Goal: Task Accomplishment & Management: Use online tool/utility

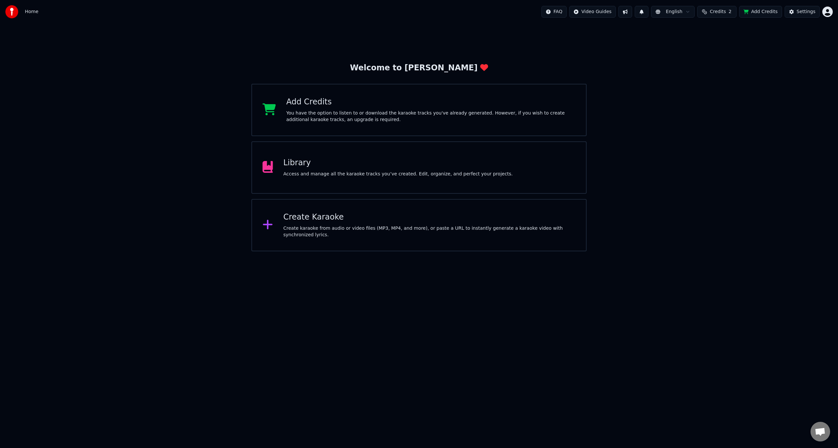
click at [342, 170] on div "Library Access and manage all the karaoke tracks you’ve created. Edit, organize…" at bounding box center [399, 168] width 230 height 20
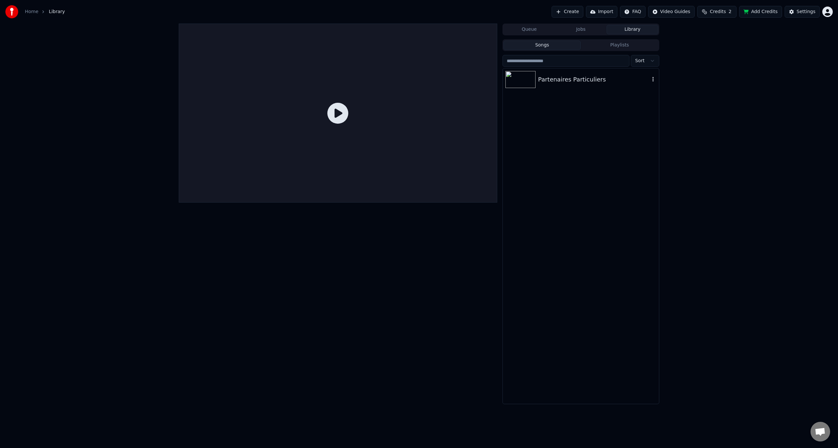
click at [653, 79] on icon "button" at bounding box center [653, 79] width 7 height 5
click at [576, 77] on div "Partenaires Particuliers" at bounding box center [594, 79] width 112 height 9
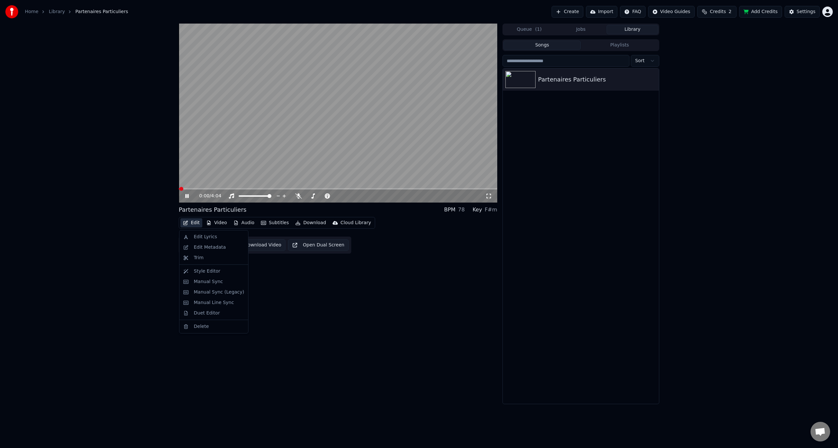
click at [193, 223] on button "Edit" at bounding box center [191, 222] width 22 height 9
click at [208, 282] on div "Manual Sync" at bounding box center [208, 282] width 29 height 7
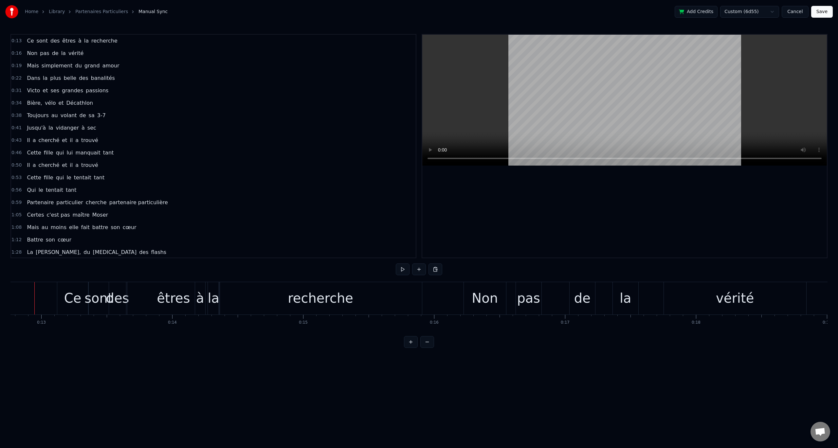
scroll to position [0, 1663]
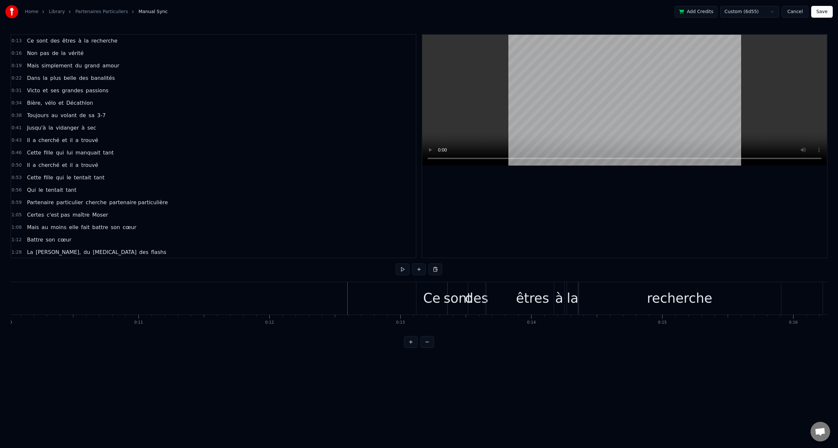
scroll to position [0, 0]
click at [401, 268] on button at bounding box center [403, 270] width 14 height 12
click at [407, 270] on button at bounding box center [403, 270] width 14 height 12
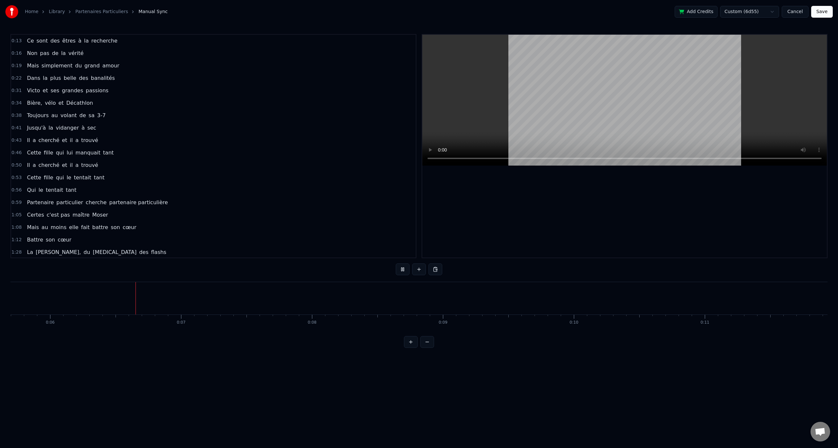
scroll to position [0, 767]
click at [406, 273] on button at bounding box center [403, 270] width 14 height 12
click at [74, 36] on div "Ce sont des êtres à la recherche" at bounding box center [72, 41] width 96 height 12
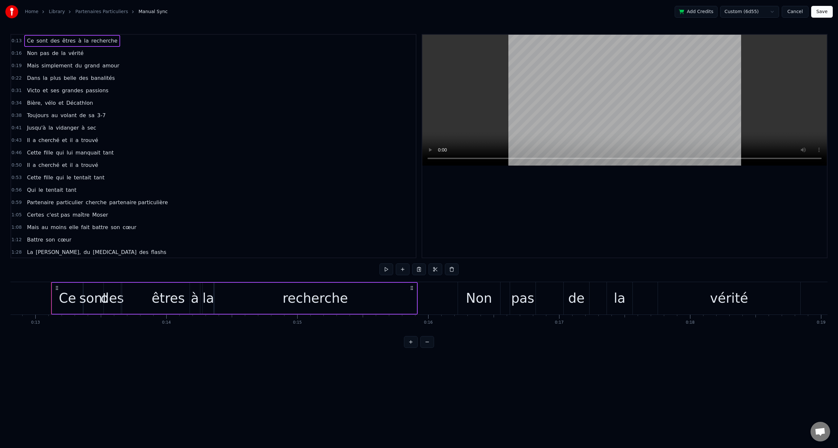
scroll to position [0, 1686]
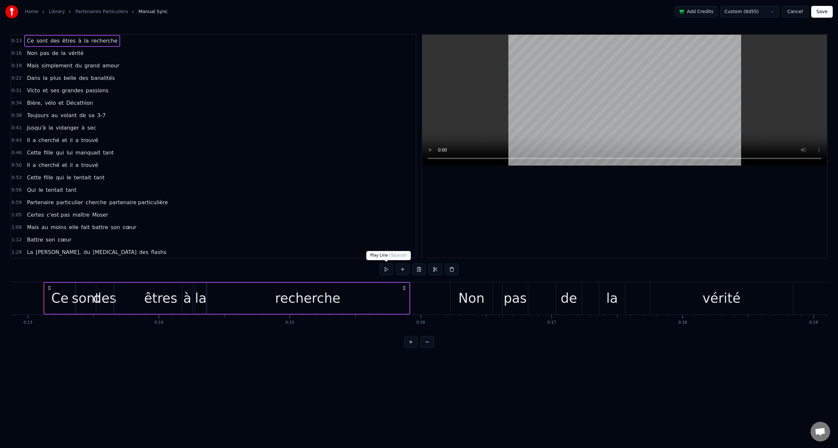
click at [384, 269] on button at bounding box center [387, 270] width 14 height 12
click at [390, 267] on button at bounding box center [387, 270] width 14 height 12
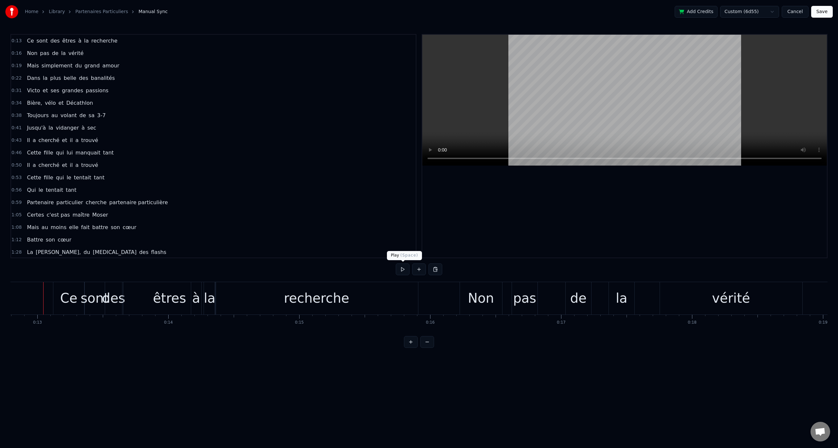
click at [402, 269] on button at bounding box center [403, 270] width 14 height 12
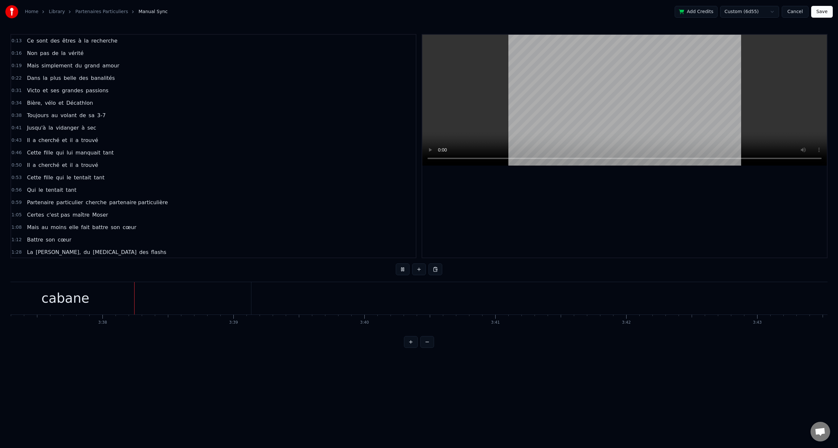
scroll to position [0, 28466]
click at [402, 270] on button at bounding box center [403, 270] width 14 height 12
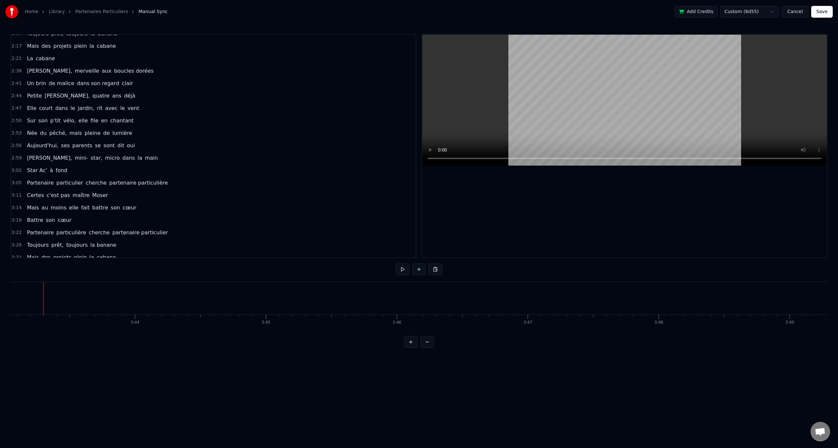
scroll to position [387, 0]
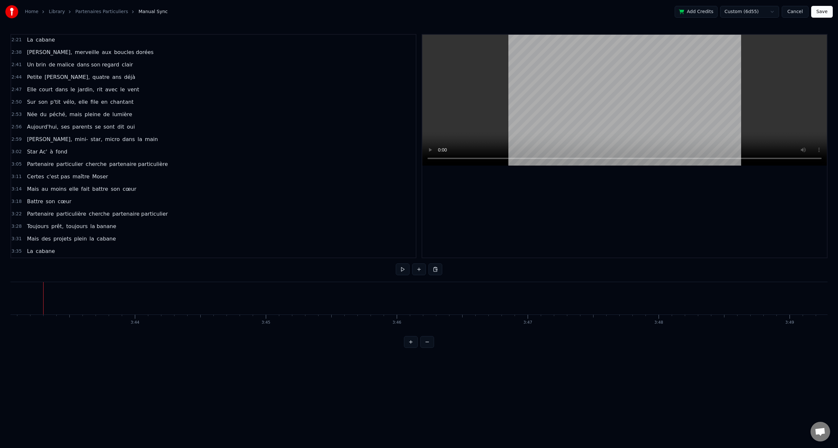
click at [112, 74] on span "ans" at bounding box center [117, 77] width 10 height 8
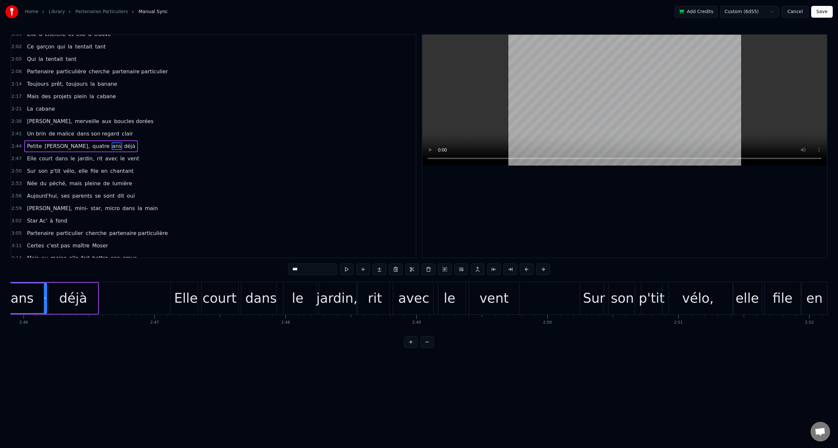
scroll to position [0, 21686]
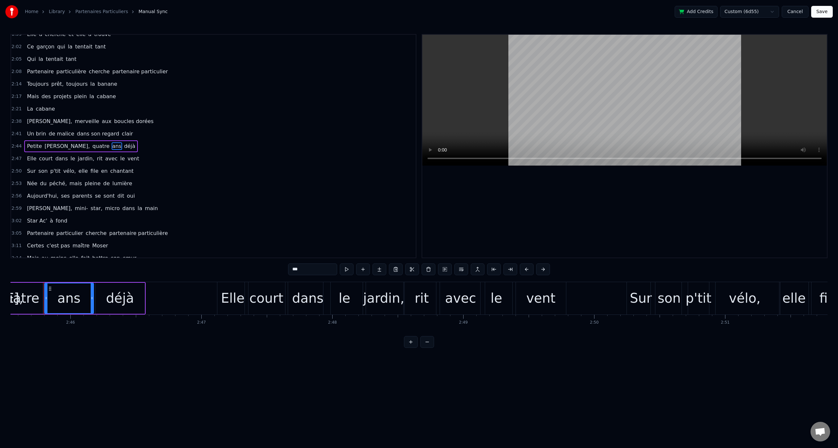
click at [40, 139] on div "Un brin de malice dans son regard clair" at bounding box center [79, 134] width 111 height 12
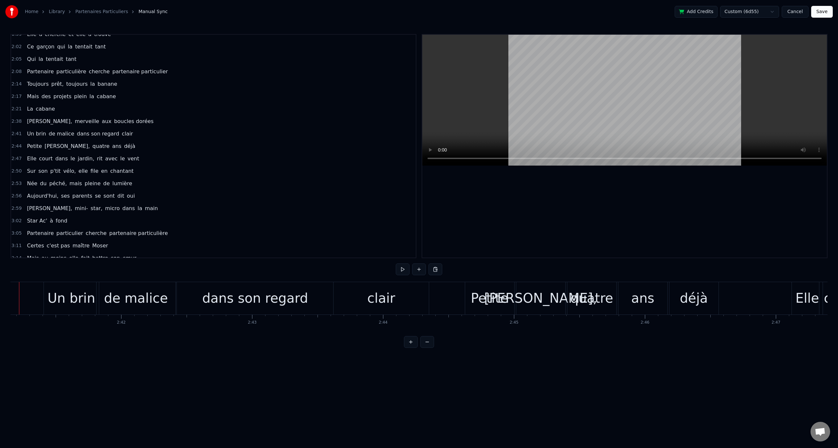
scroll to position [0, 21087]
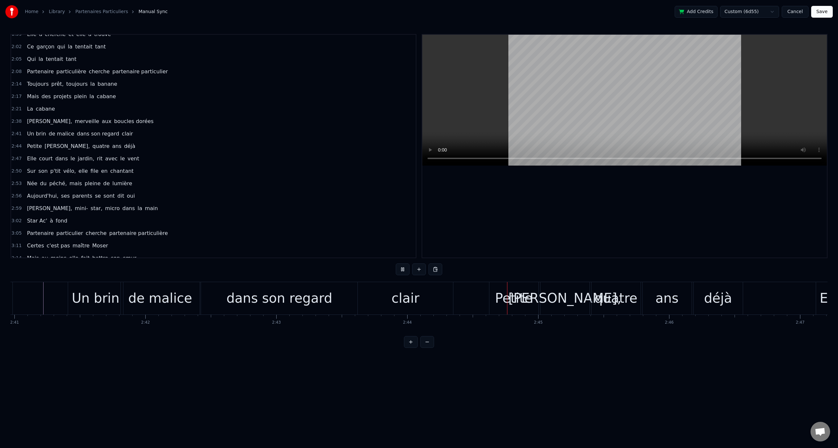
click at [409, 268] on button at bounding box center [403, 270] width 14 height 12
click at [423, 297] on div "clair" at bounding box center [405, 298] width 95 height 32
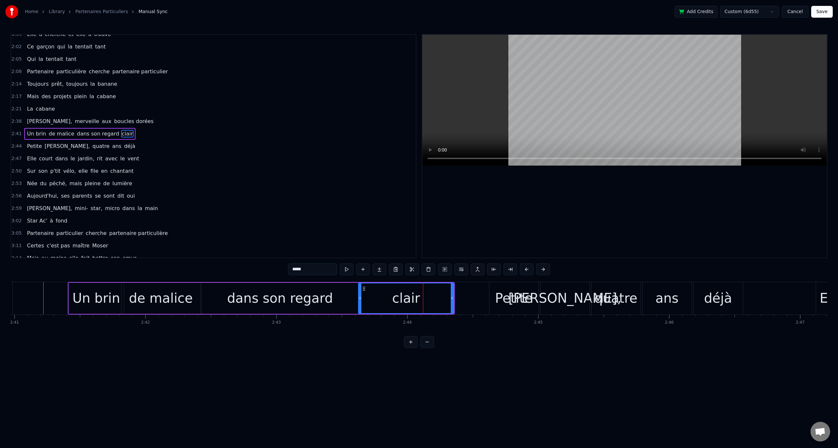
scroll to position [305, 0]
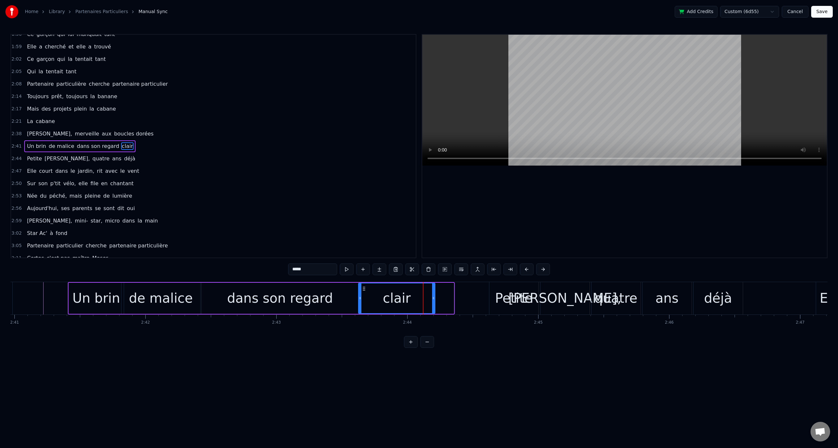
drag, startPoint x: 452, startPoint y: 302, endPoint x: 434, endPoint y: 307, distance: 19.2
click at [434, 307] on div at bounding box center [433, 299] width 3 height 30
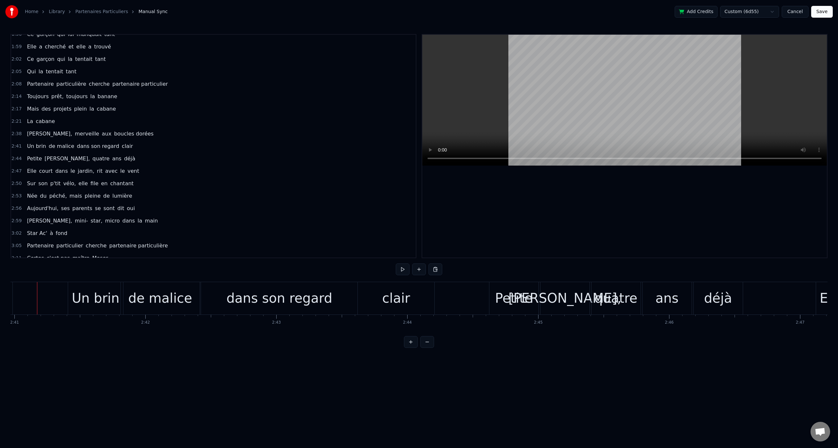
scroll to position [0, 21081]
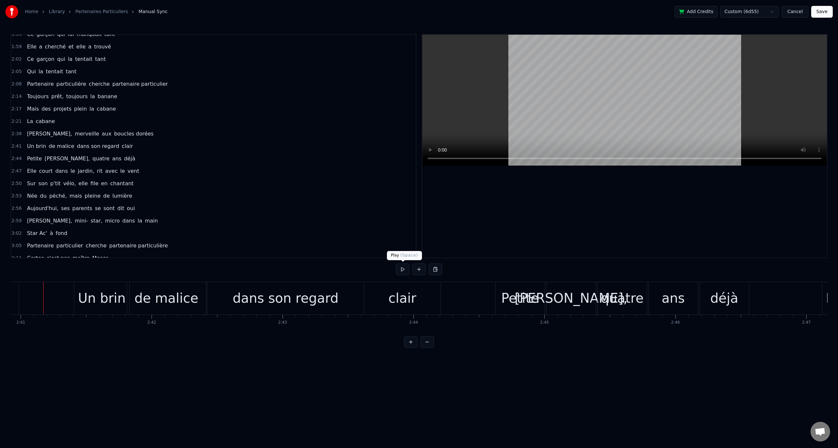
click at [401, 269] on button at bounding box center [403, 270] width 14 height 12
click at [402, 269] on button at bounding box center [403, 270] width 14 height 12
click at [123, 157] on span "déjà" at bounding box center [129, 159] width 12 height 8
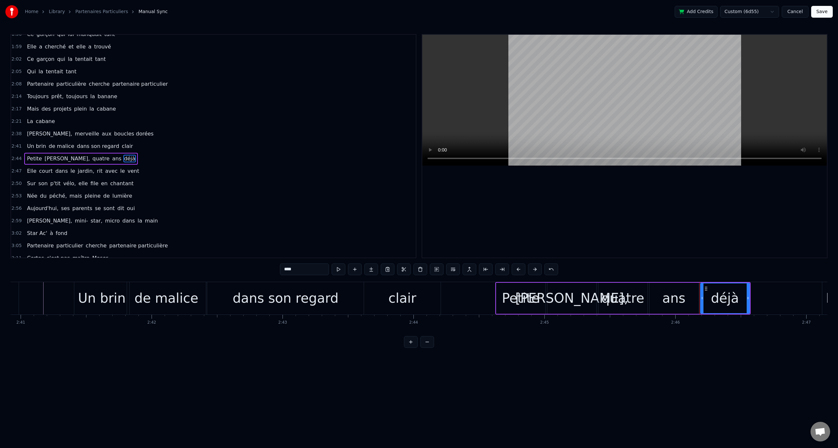
scroll to position [318, 0]
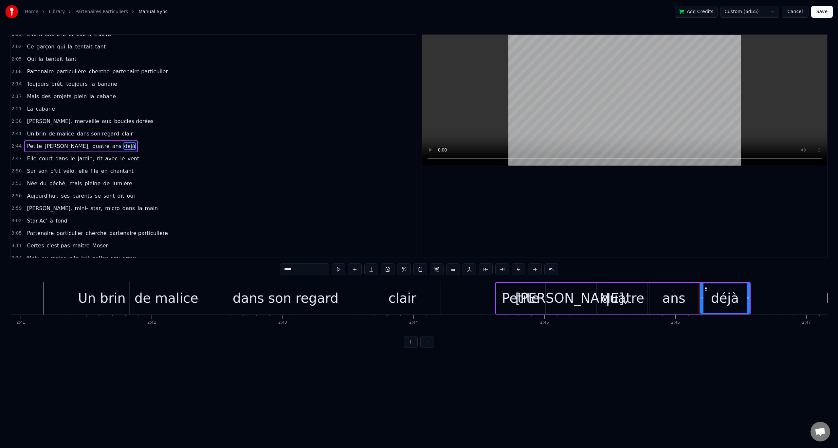
click at [64, 141] on div "Petite [PERSON_NAME], quatre ans déjà" at bounding box center [81, 146] width 114 height 12
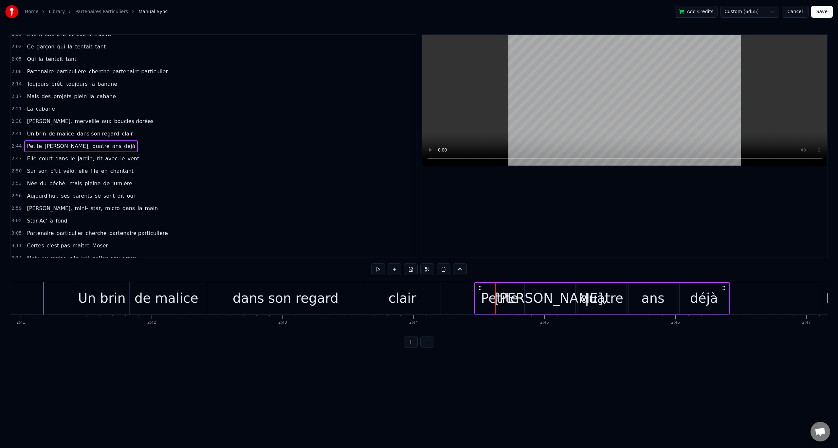
drag, startPoint x: 499, startPoint y: 285, endPoint x: 478, endPoint y: 288, distance: 21.2
click at [478, 288] on icon at bounding box center [480, 288] width 5 height 5
click at [116, 153] on div "Elle court dans le jardin, rit avec le vent" at bounding box center [83, 159] width 118 height 12
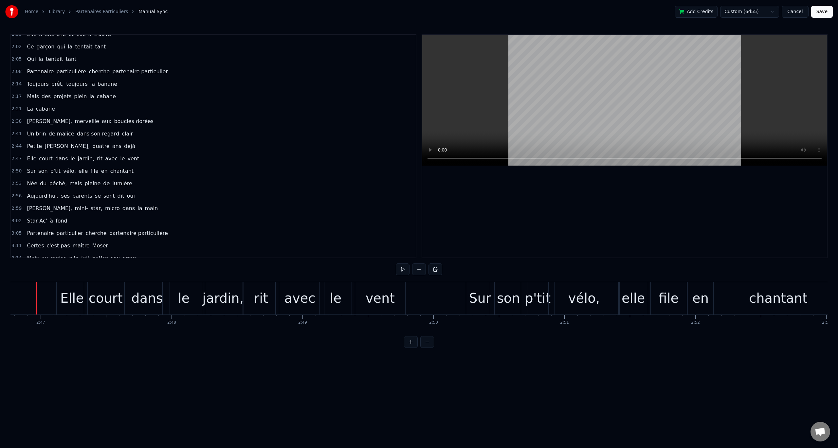
scroll to position [0, 21840]
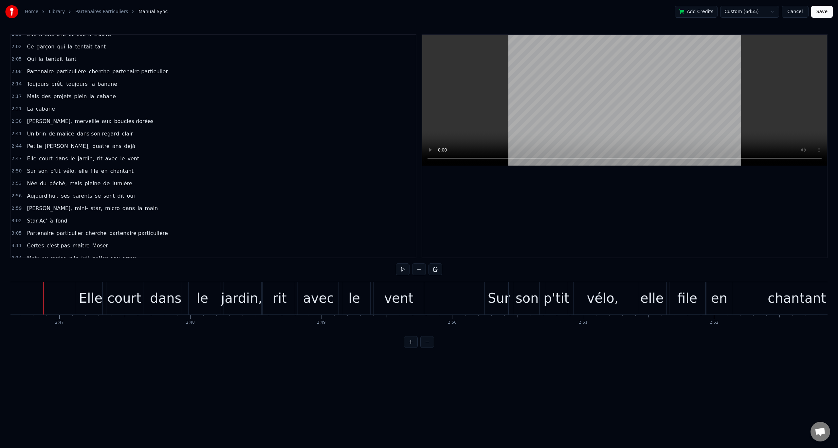
click at [81, 117] on div "[PERSON_NAME], merveille aux boucles dorées" at bounding box center [90, 122] width 132 height 12
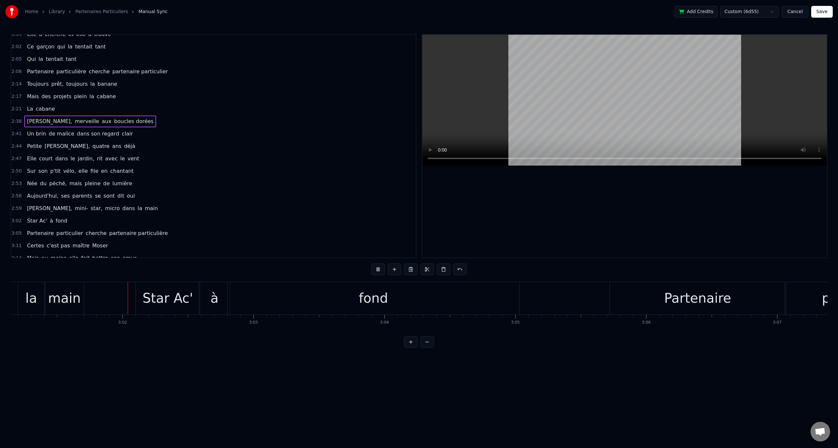
scroll to position [0, 23731]
click at [382, 270] on button at bounding box center [378, 270] width 14 height 12
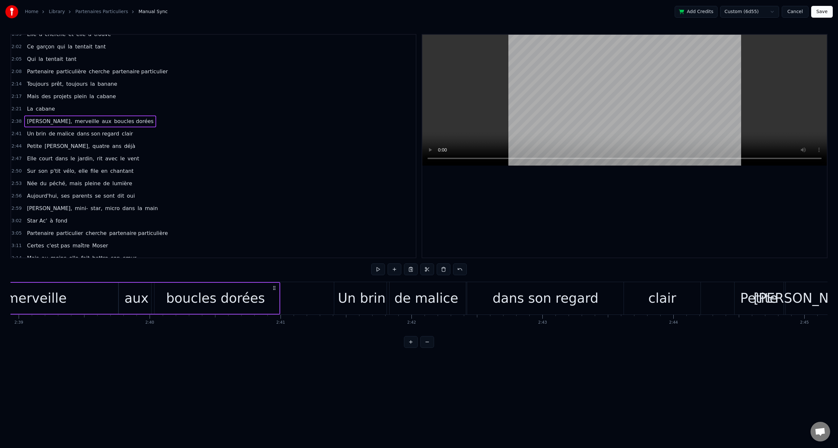
scroll to position [0, 20431]
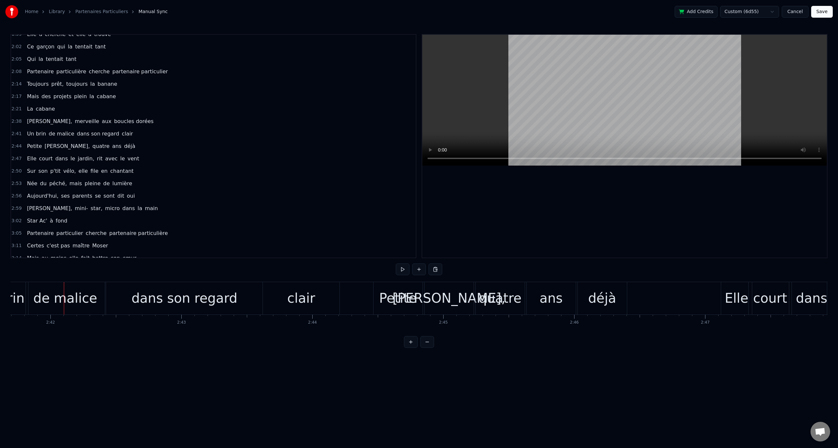
scroll to position [0, 21203]
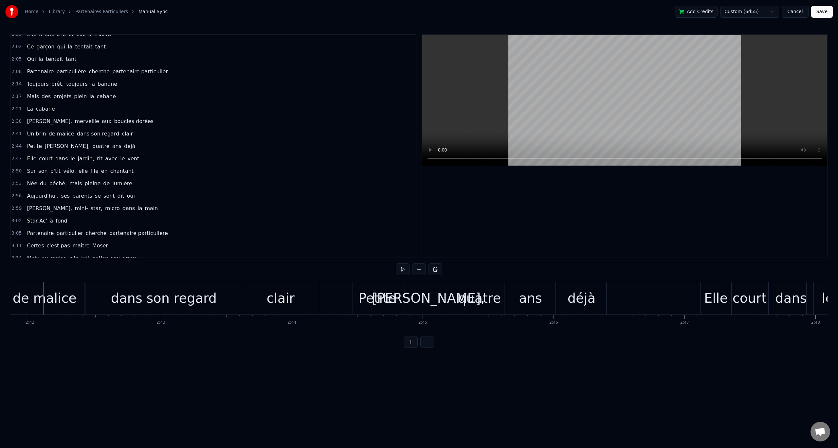
click at [74, 116] on div "[PERSON_NAME], merveille aux boucles dorées" at bounding box center [90, 122] width 132 height 12
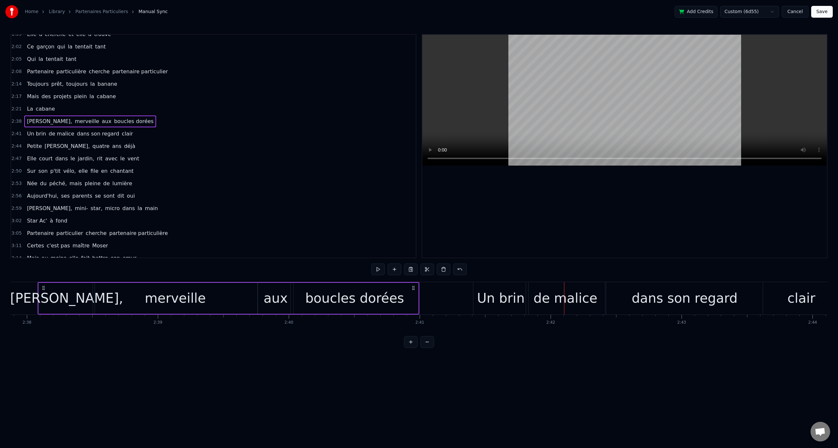
scroll to position [0, 20676]
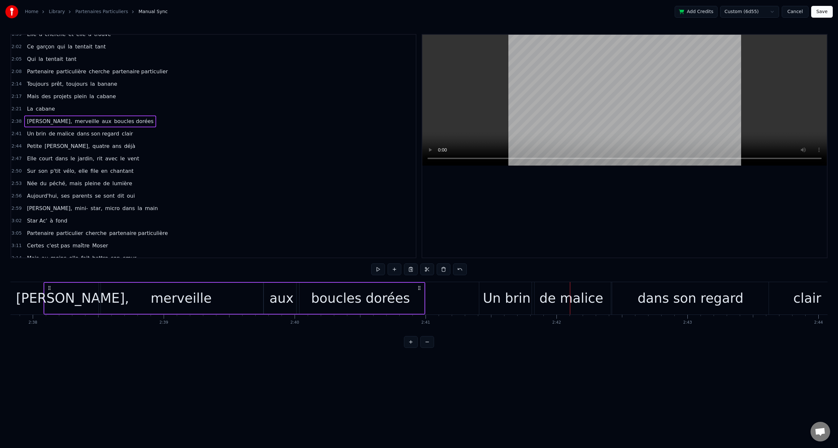
click at [244, 288] on div "merveille" at bounding box center [181, 298] width 164 height 31
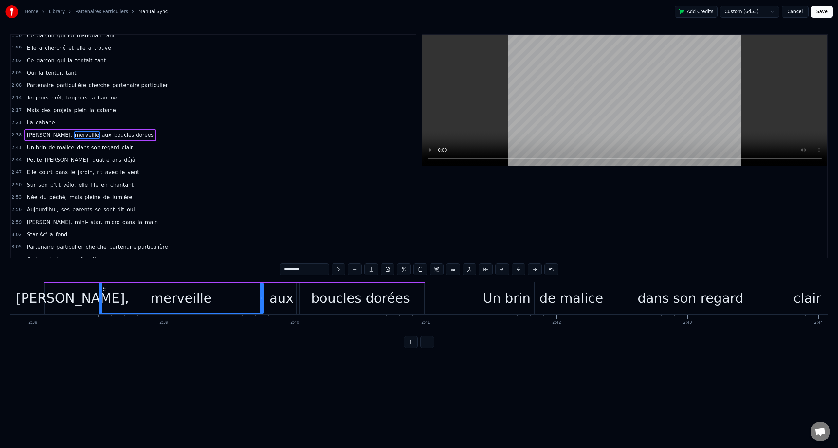
scroll to position [293, 0]
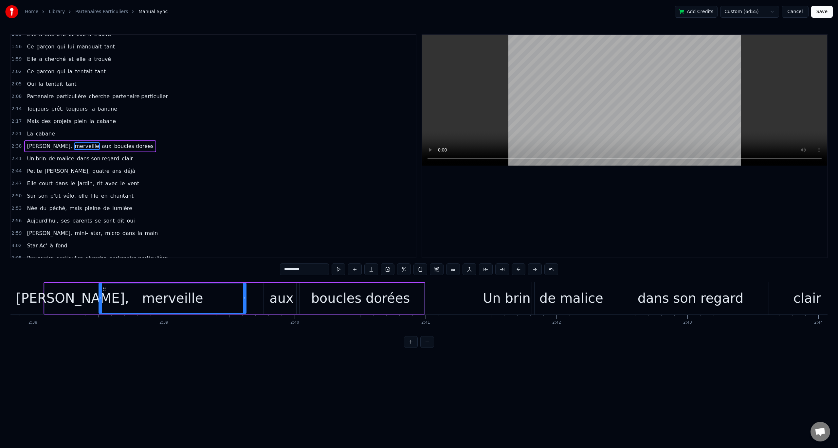
drag, startPoint x: 261, startPoint y: 293, endPoint x: 244, endPoint y: 293, distance: 17.0
click at [244, 293] on div at bounding box center [244, 299] width 3 height 30
click at [282, 290] on div "aux" at bounding box center [282, 299] width 24 height 20
drag, startPoint x: 268, startPoint y: 288, endPoint x: 250, endPoint y: 291, distance: 18.4
click at [250, 291] on div "aux" at bounding box center [263, 299] width 34 height 30
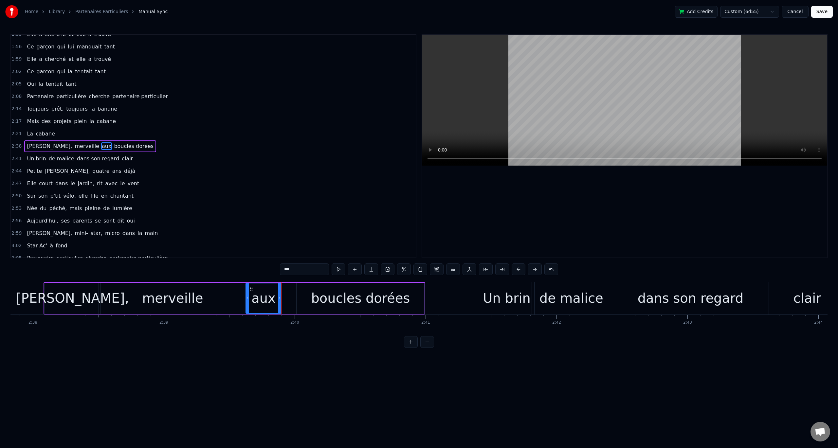
click at [344, 286] on div "boucles dorées" at bounding box center [361, 298] width 128 height 31
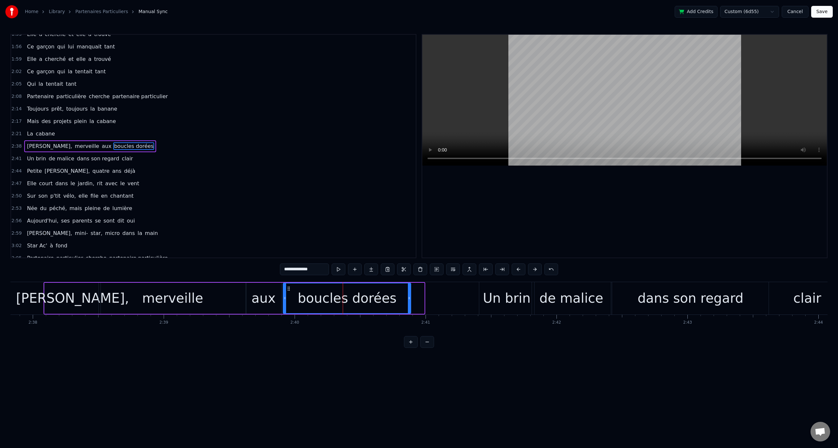
drag, startPoint x: 301, startPoint y: 287, endPoint x: 288, endPoint y: 290, distance: 13.7
click at [288, 290] on icon at bounding box center [288, 288] width 5 height 5
drag, startPoint x: 410, startPoint y: 299, endPoint x: 399, endPoint y: 299, distance: 10.8
click at [398, 300] on icon at bounding box center [396, 298] width 3 height 5
click at [489, 288] on div "Un brin" at bounding box center [506, 298] width 55 height 32
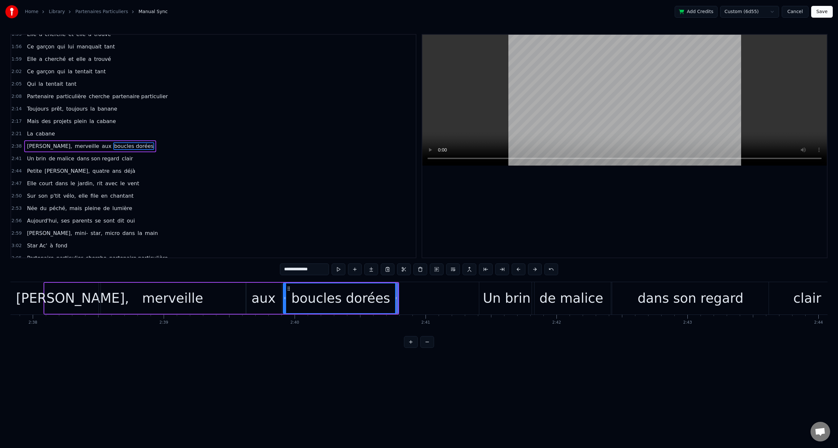
type input "*******"
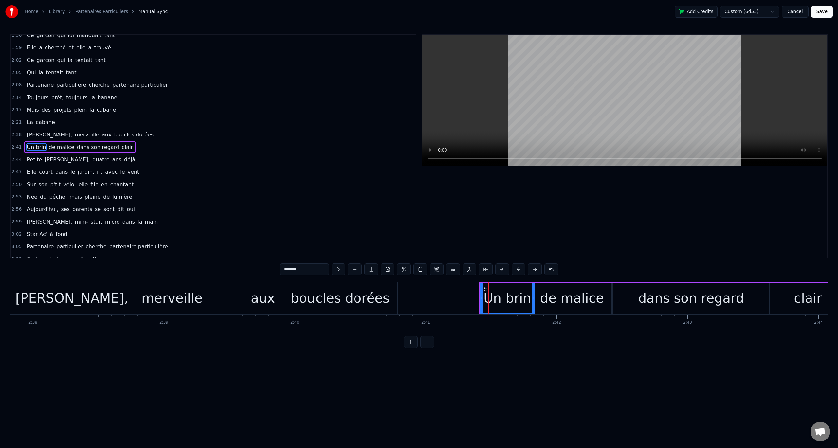
scroll to position [305, 0]
click at [485, 287] on circle at bounding box center [485, 287] width 0 height 0
click at [529, 280] on div "0:13 Ce sont des êtres à la recherche 0:16 Non pas de la vérité 0:19 Mais simpl…" at bounding box center [418, 191] width 817 height 314
click at [535, 281] on div "0:13 Ce sont des êtres à la recherche 0:16 Non pas de la vérité 0:19 Mais simpl…" at bounding box center [418, 191] width 817 height 314
click at [80, 141] on div "Un brin de malice dans son regard clair" at bounding box center [79, 146] width 111 height 12
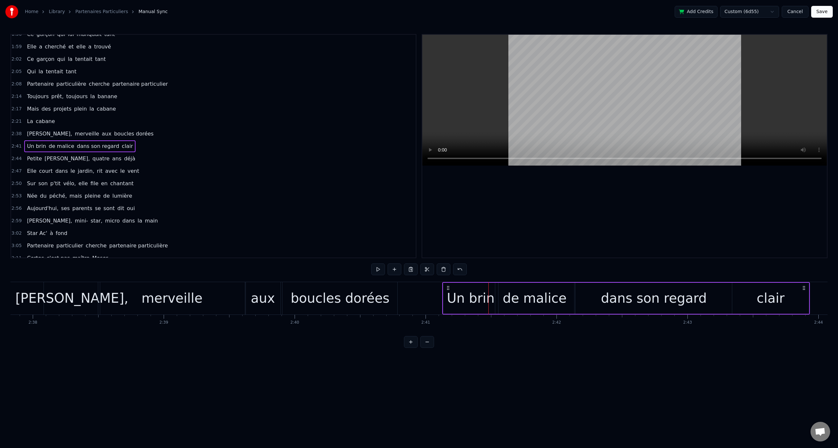
drag, startPoint x: 486, startPoint y: 285, endPoint x: 449, endPoint y: 289, distance: 37.5
click at [449, 289] on icon at bounding box center [448, 288] width 5 height 5
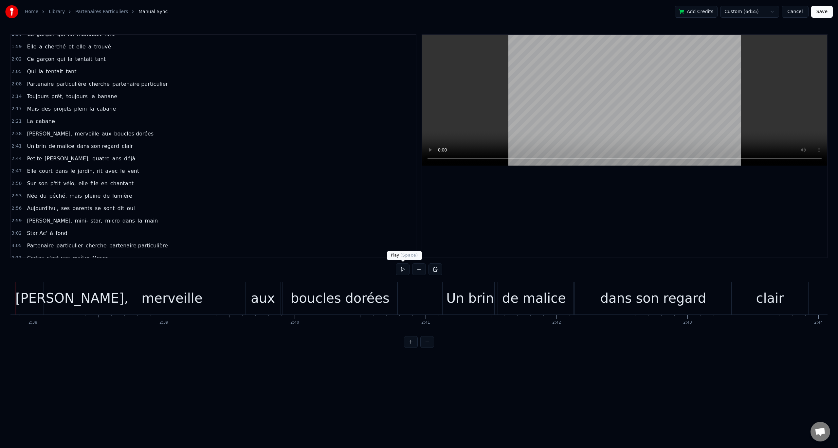
scroll to position [0, 20647]
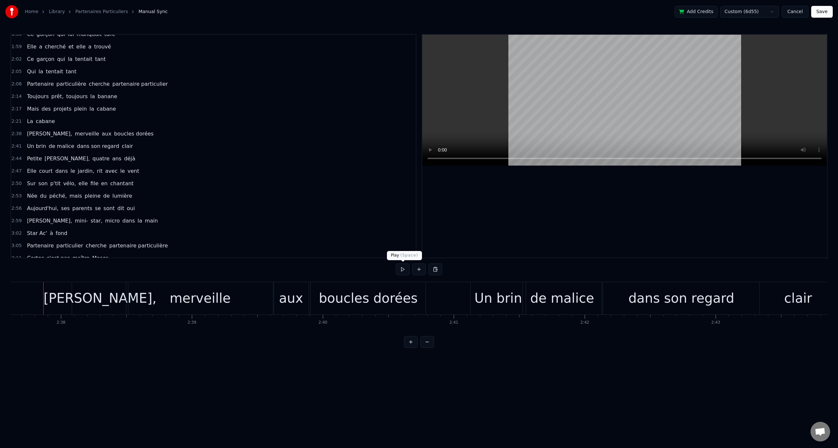
click at [405, 272] on button at bounding box center [403, 270] width 14 height 12
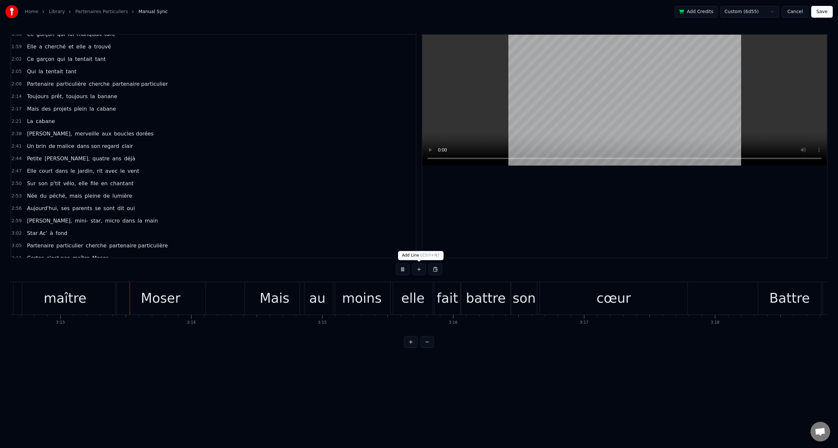
scroll to position [0, 25234]
click at [824, 13] on button "Save" at bounding box center [823, 12] width 22 height 12
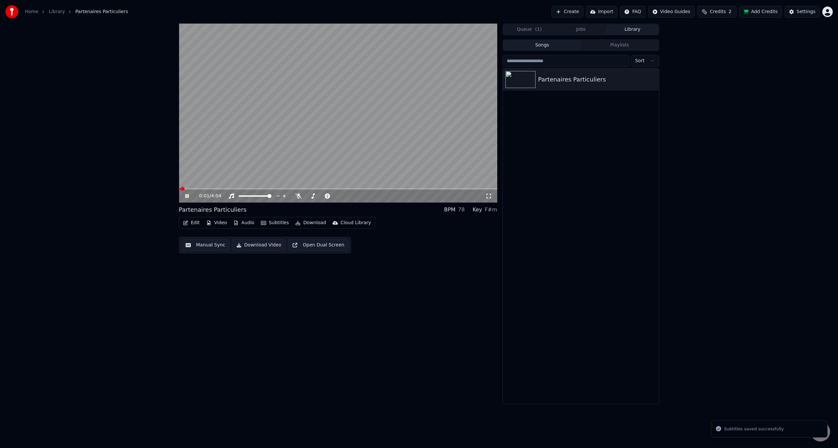
click at [488, 196] on icon at bounding box center [489, 196] width 7 height 5
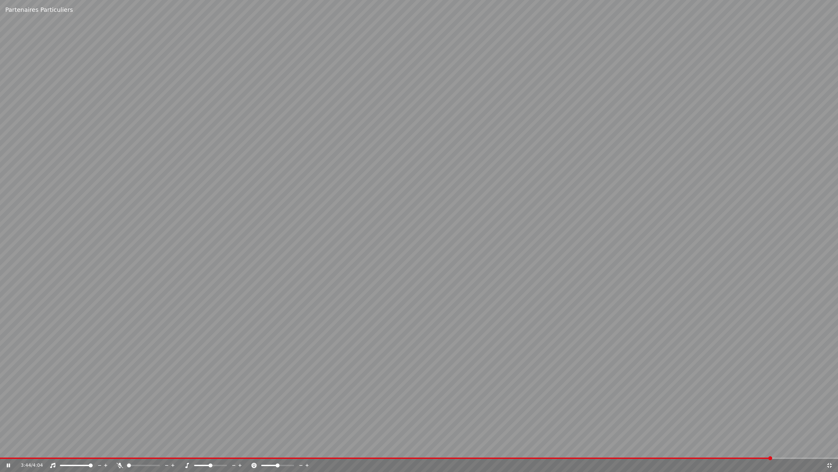
click at [10, 448] on icon at bounding box center [12, 464] width 15 height 5
click at [830, 448] on icon at bounding box center [830, 464] width 7 height 5
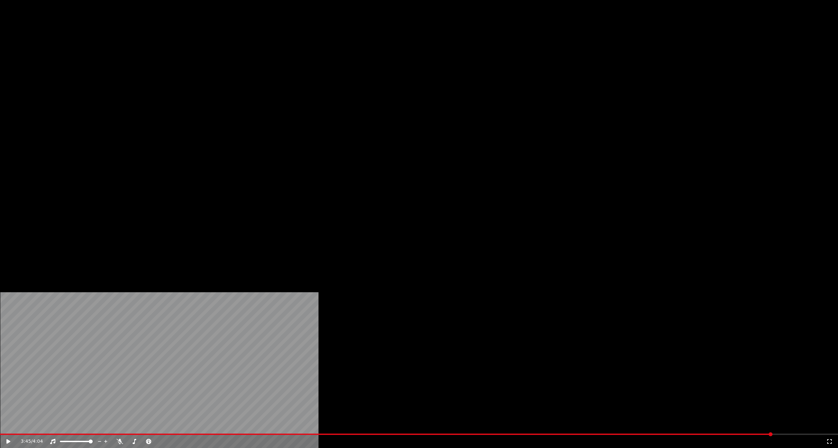
click at [191, 48] on button "Edit" at bounding box center [191, 43] width 22 height 9
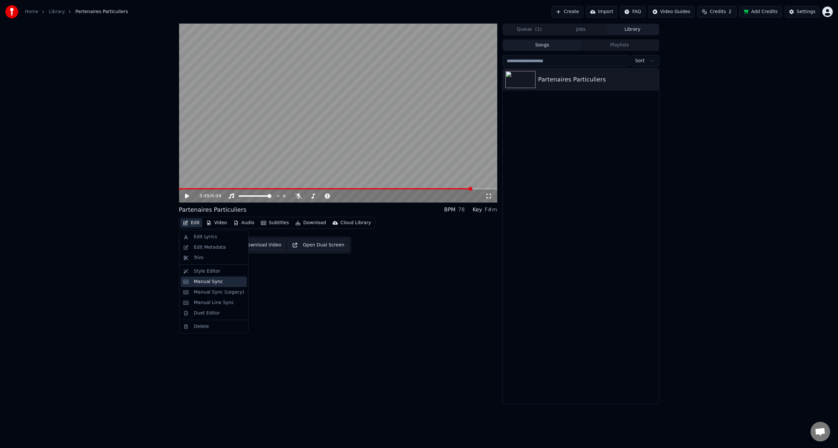
click at [219, 282] on div "Manual Sync" at bounding box center [208, 282] width 29 height 7
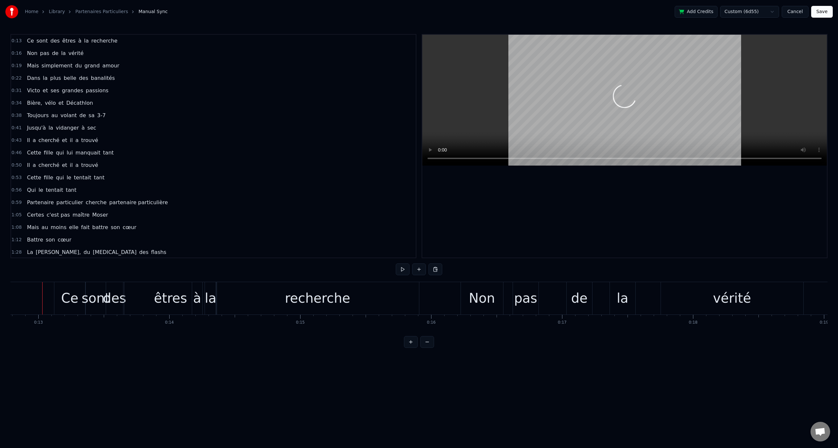
scroll to position [0, 1674]
click at [406, 270] on button at bounding box center [403, 270] width 14 height 12
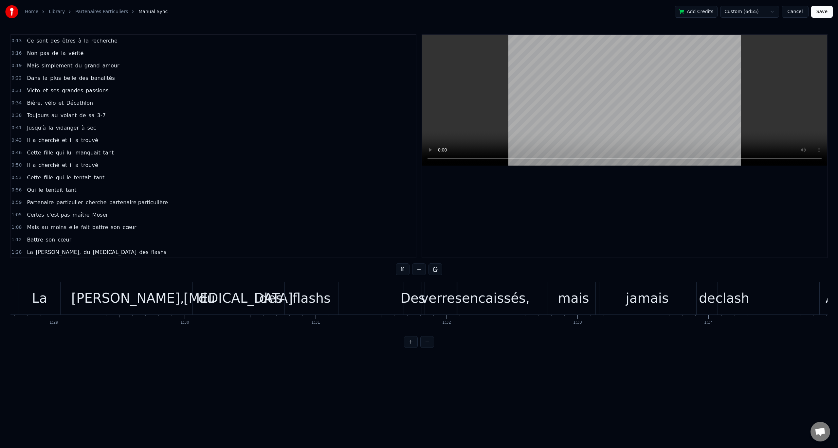
scroll to position [0, 11627]
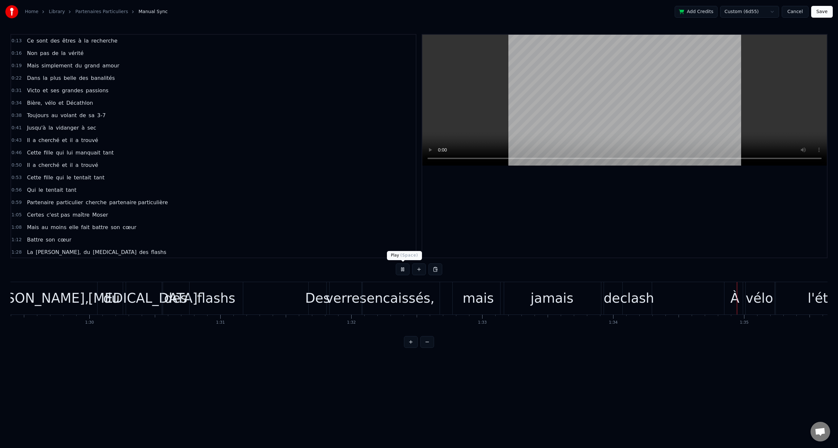
click at [405, 272] on button at bounding box center [403, 270] width 14 height 12
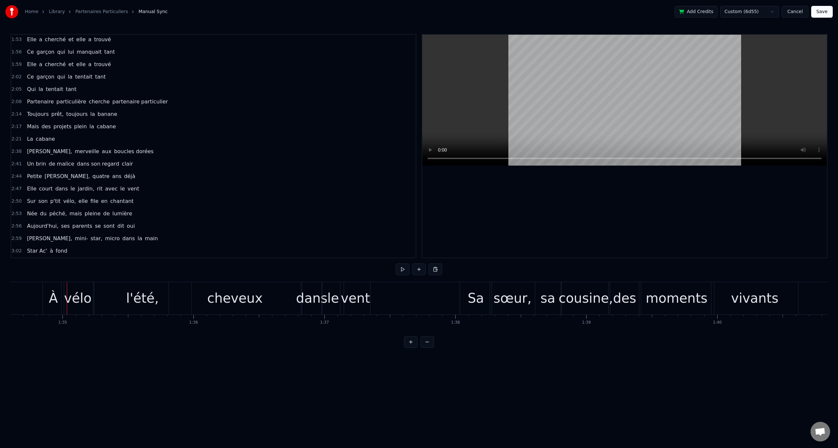
scroll to position [327, 0]
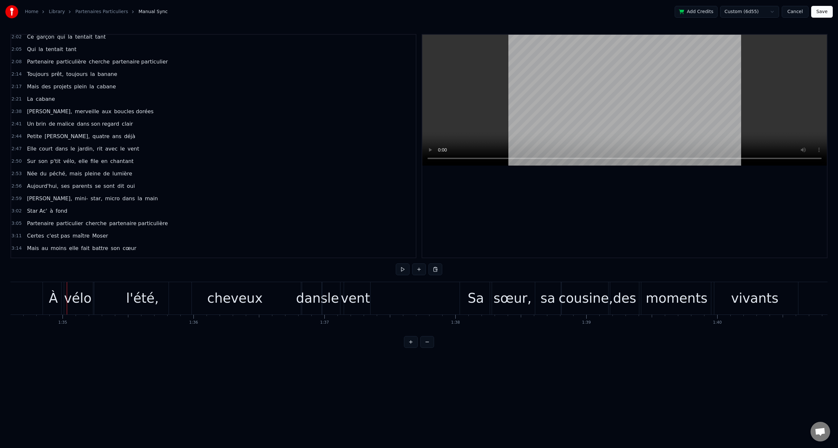
click at [35, 136] on span "Petite" at bounding box center [34, 137] width 16 height 8
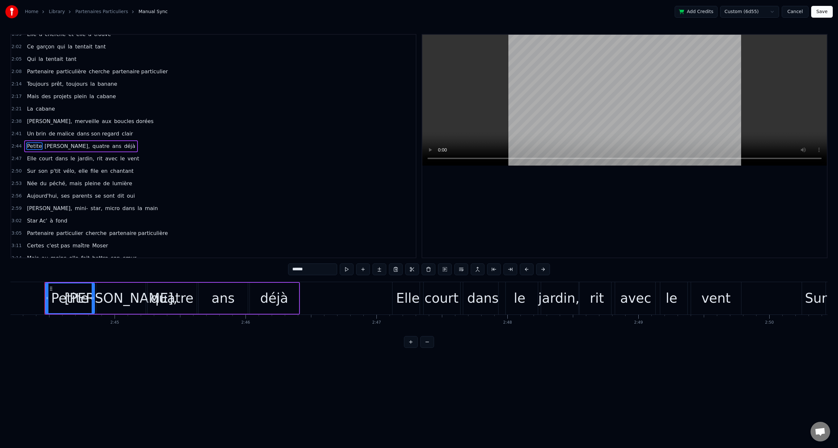
scroll to position [0, 21512]
drag, startPoint x: 311, startPoint y: 271, endPoint x: 280, endPoint y: 272, distance: 30.5
click at [280, 272] on div "0:13 Ce sont des êtres à la recherche 0:16 Non pas de la vérité 0:19 Mais simpl…" at bounding box center [418, 191] width 817 height 314
type input "**********"
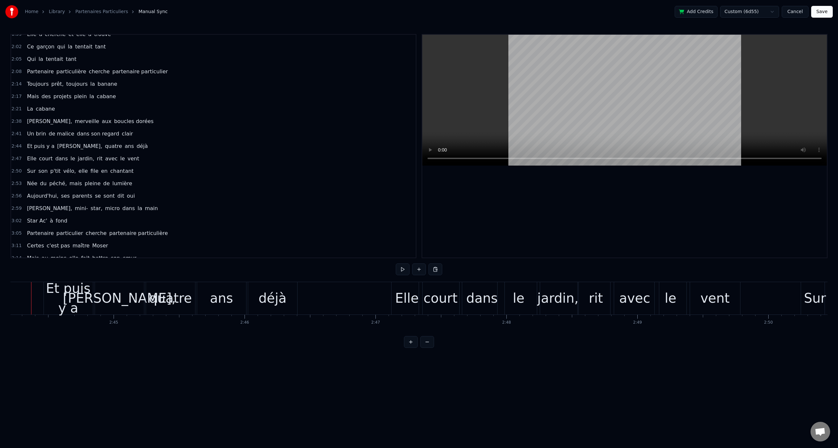
scroll to position [0, 21500]
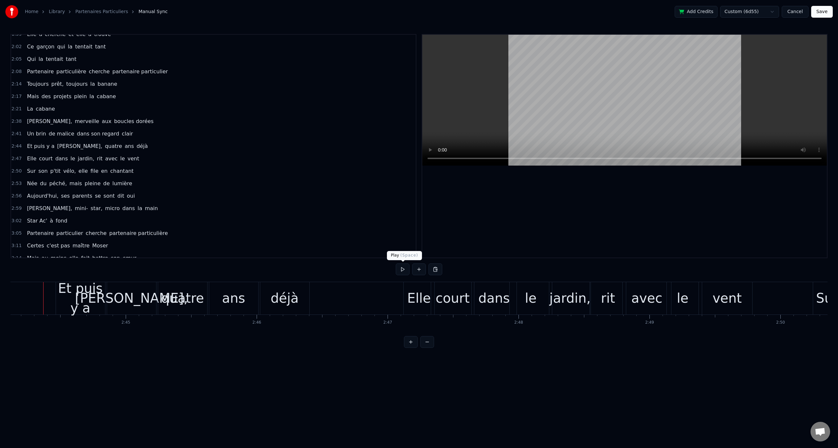
click at [403, 268] on button at bounding box center [403, 270] width 14 height 12
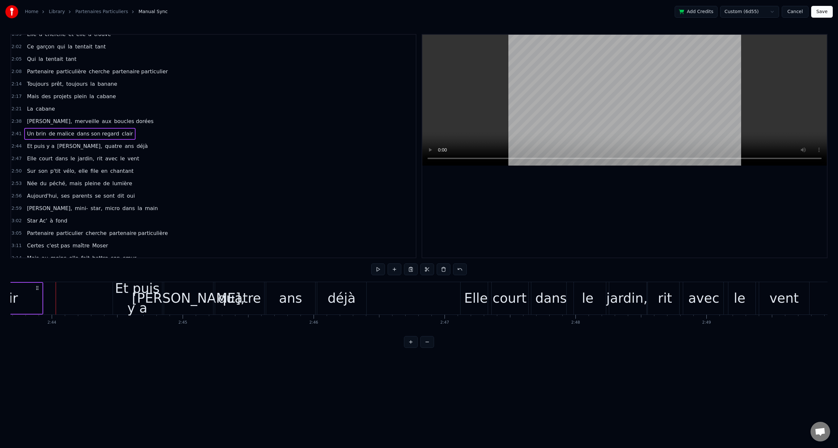
drag, startPoint x: 398, startPoint y: 267, endPoint x: 395, endPoint y: 264, distance: 3.7
click at [398, 267] on button at bounding box center [403, 270] width 14 height 12
click at [146, 296] on div "Et puis y a" at bounding box center [137, 298] width 49 height 39
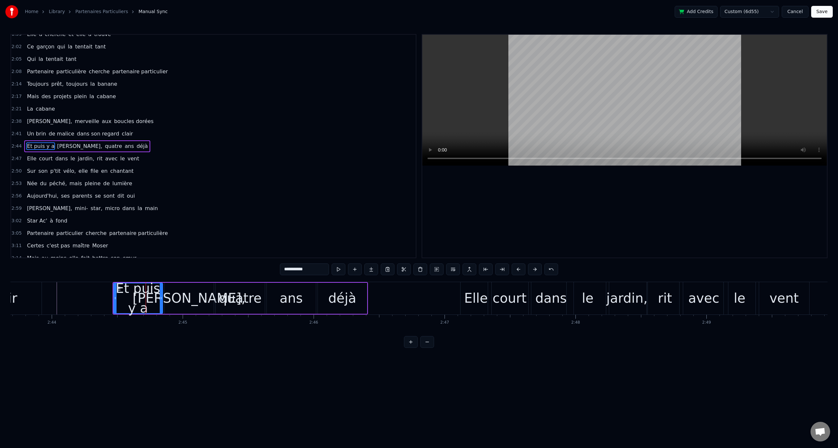
drag, startPoint x: 317, startPoint y: 272, endPoint x: 288, endPoint y: 264, distance: 30.4
click at [300, 272] on input "**********" at bounding box center [304, 270] width 49 height 12
click at [176, 309] on div "[PERSON_NAME]," at bounding box center [189, 298] width 49 height 31
click at [286, 271] on input "******" at bounding box center [304, 270] width 49 height 12
type input "**********"
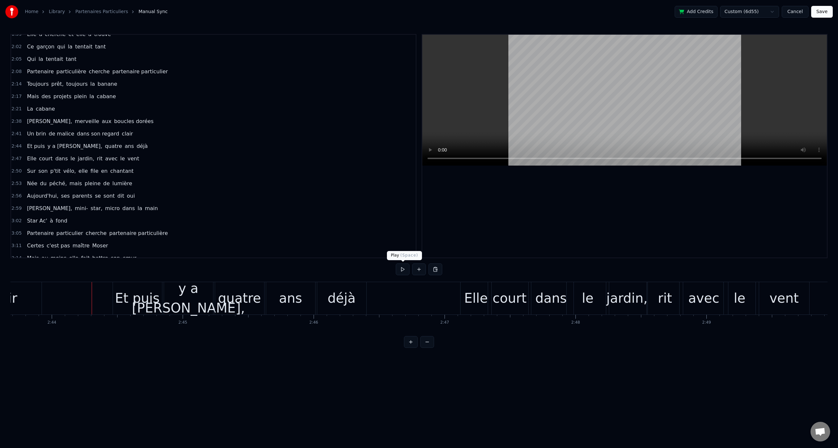
click at [396, 271] on button at bounding box center [403, 270] width 14 height 12
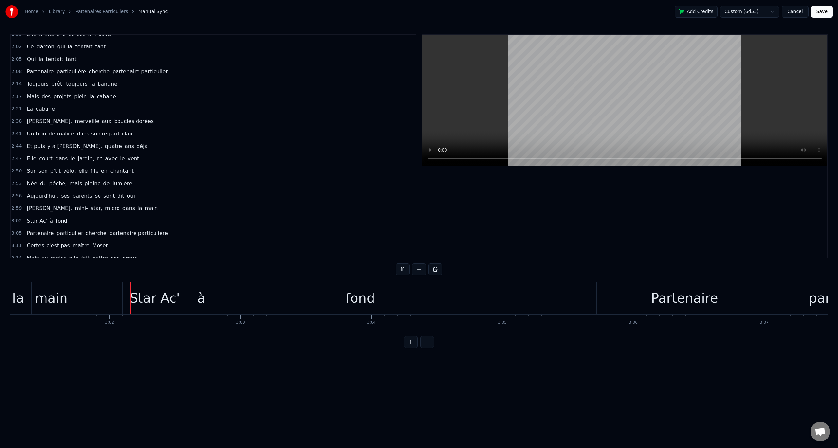
scroll to position [0, 23748]
click at [403, 269] on button at bounding box center [403, 270] width 14 height 12
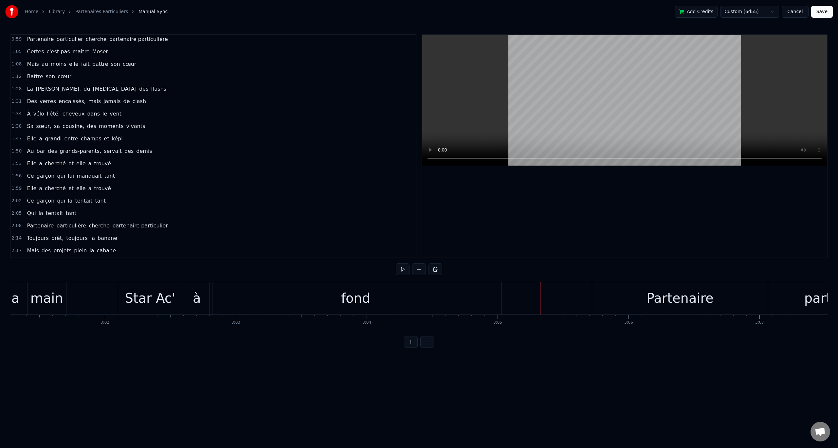
scroll to position [154, 0]
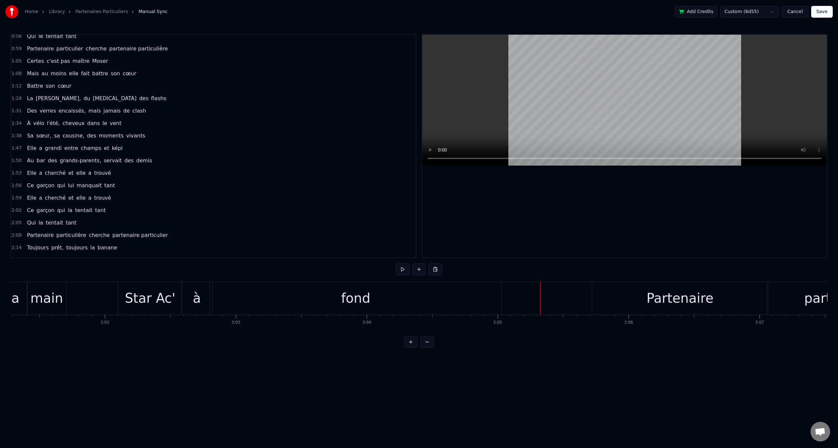
click at [92, 102] on span "[MEDICAL_DATA]" at bounding box center [114, 99] width 45 height 8
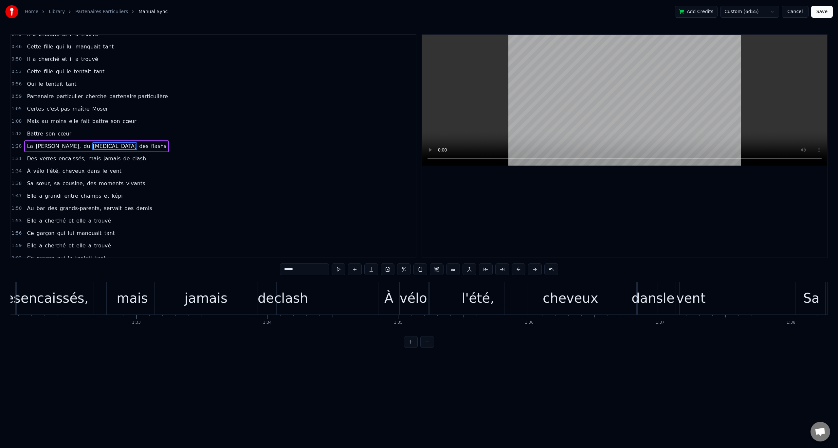
scroll to position [0, 11791]
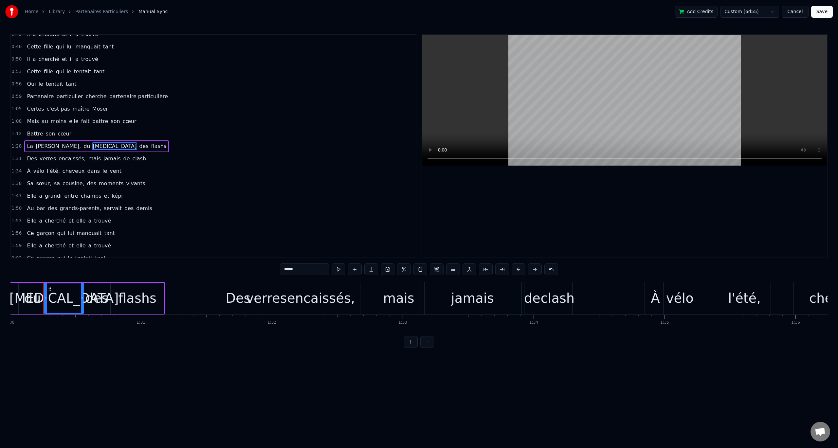
click at [309, 270] on input "*****" at bounding box center [304, 270] width 49 height 12
type input "******"
click at [223, 135] on div "1:12 Battre son cœur" at bounding box center [213, 134] width 405 height 12
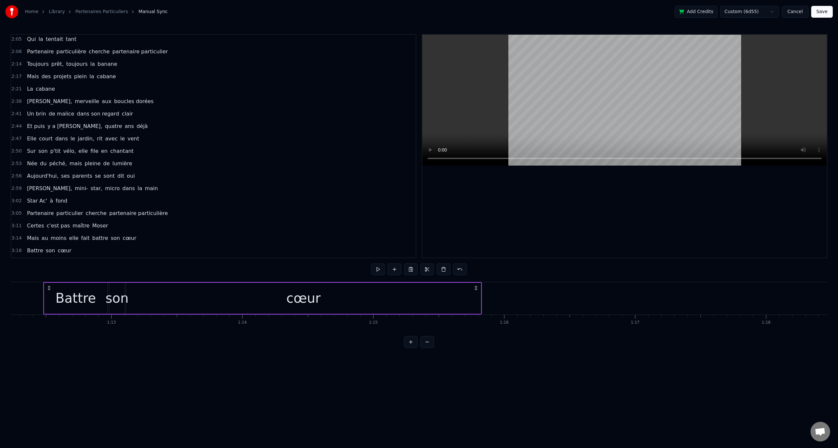
scroll to position [387, 0]
click at [825, 10] on button "Save" at bounding box center [823, 12] width 22 height 12
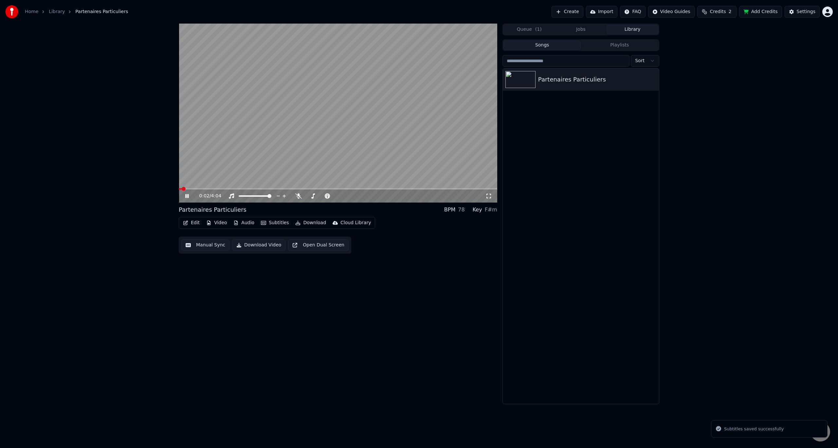
click at [187, 195] on icon at bounding box center [186, 196] width 3 height 4
click at [179, 188] on span at bounding box center [181, 189] width 4 height 4
click at [259, 245] on button "Download Video" at bounding box center [258, 245] width 53 height 12
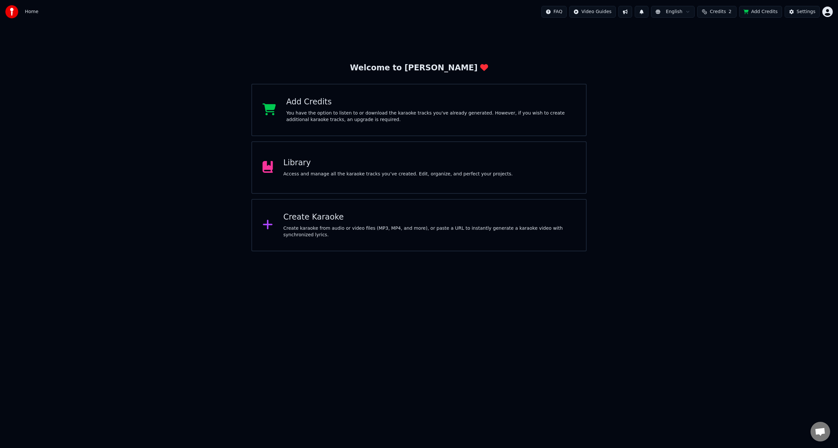
click at [354, 166] on div "Library" at bounding box center [399, 163] width 230 height 10
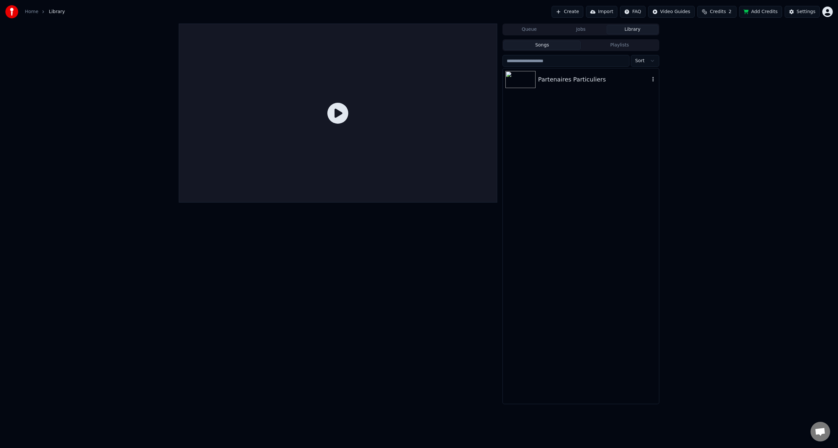
click at [578, 80] on div "Partenaires Particuliers" at bounding box center [594, 79] width 112 height 9
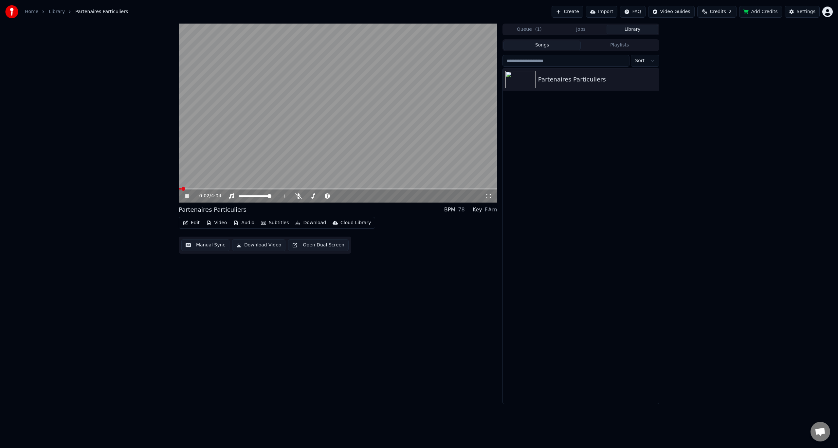
click at [185, 196] on icon at bounding box center [191, 196] width 15 height 5
click at [304, 222] on button "Download" at bounding box center [311, 222] width 36 height 9
click at [317, 237] on div "Video [.mp4]" at bounding box center [316, 237] width 29 height 7
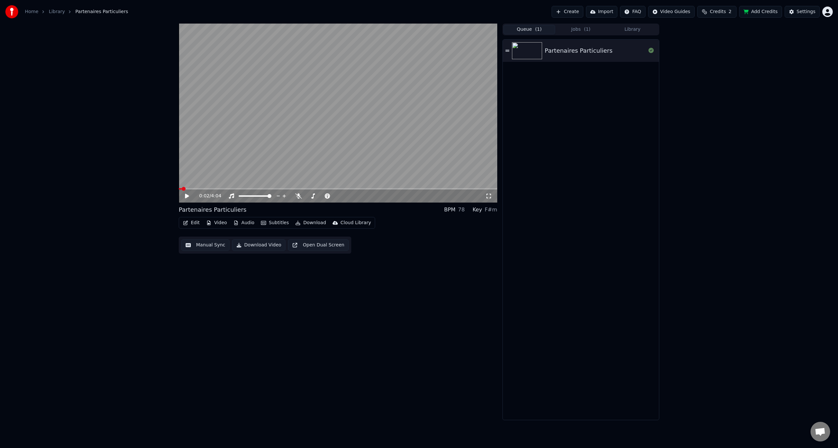
click at [524, 32] on button "Queue ( 1 )" at bounding box center [530, 29] width 52 height 9
click at [573, 28] on button "Jobs ( 1 )" at bounding box center [581, 29] width 52 height 9
click at [632, 59] on button "Show" at bounding box center [635, 59] width 24 height 12
click at [178, 429] on div "Home Library Partenaires Particuliers Create Import FAQ Video Guides Credits 2 …" at bounding box center [419, 224] width 838 height 448
click at [193, 225] on button "Edit" at bounding box center [191, 222] width 22 height 9
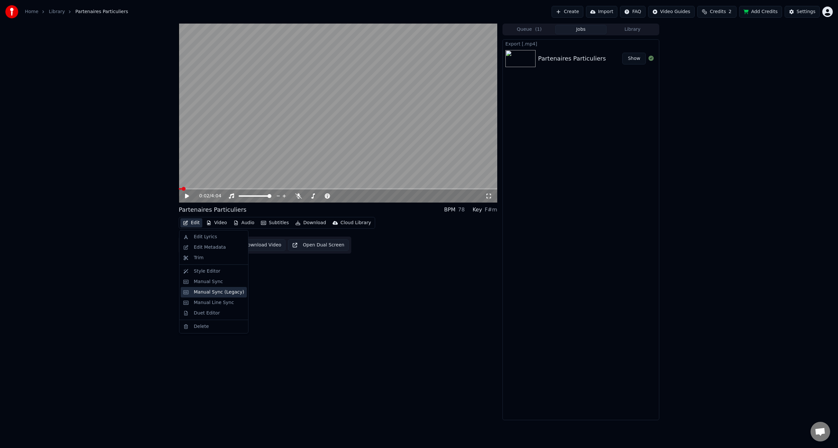
click at [213, 292] on div "Manual Sync (Legacy)" at bounding box center [219, 292] width 50 height 7
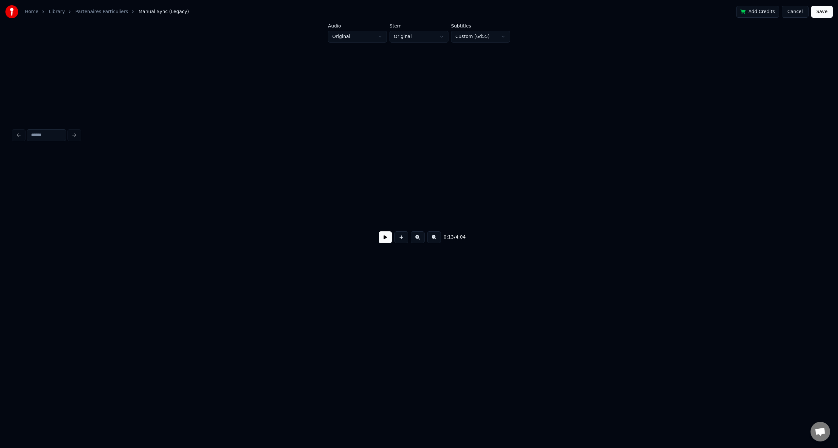
scroll to position [0, 859]
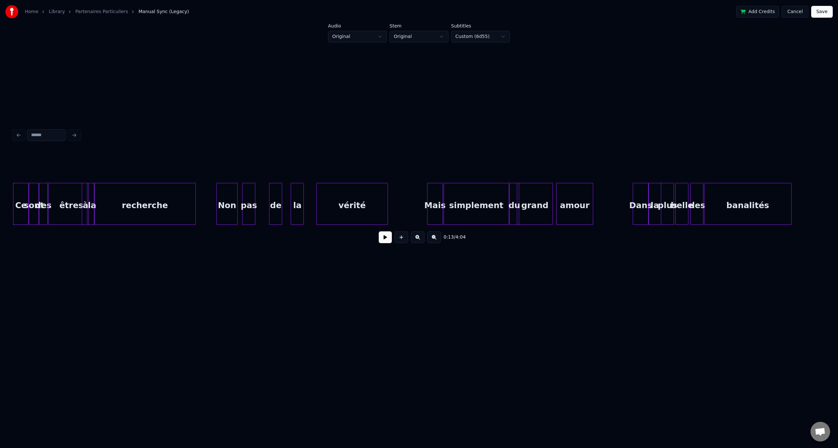
click at [799, 10] on button "Cancel" at bounding box center [795, 12] width 27 height 12
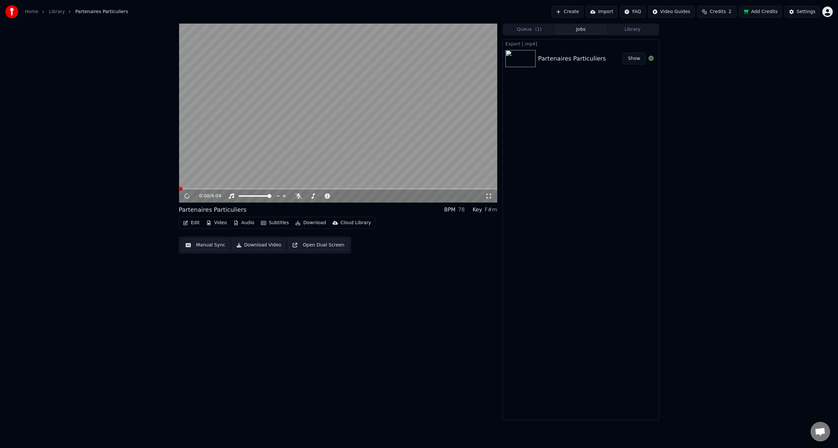
click at [181, 223] on button "Edit" at bounding box center [191, 222] width 22 height 9
click at [221, 282] on div "Manual Sync" at bounding box center [219, 282] width 50 height 7
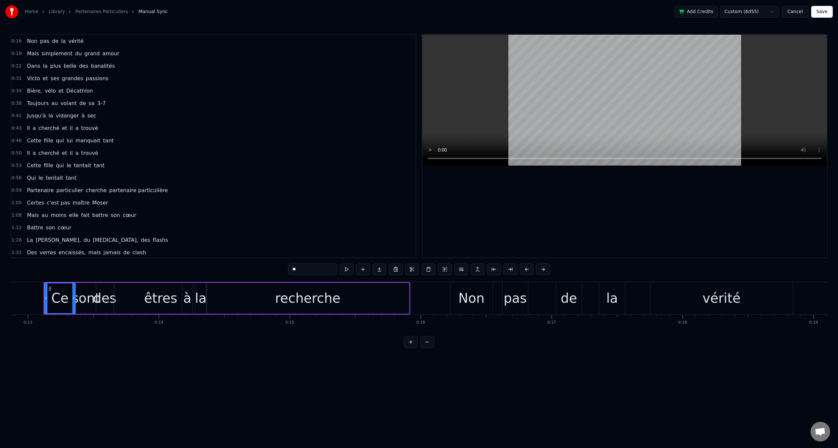
scroll to position [33, 0]
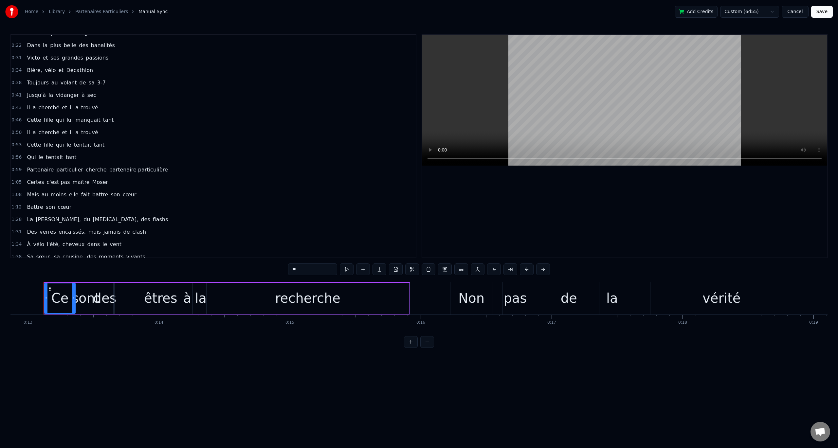
click at [36, 268] on div "0:13 Ce sont des êtres à la recherche 0:16 Non pas de la vérité 0:19 Mais simpl…" at bounding box center [418, 191] width 817 height 314
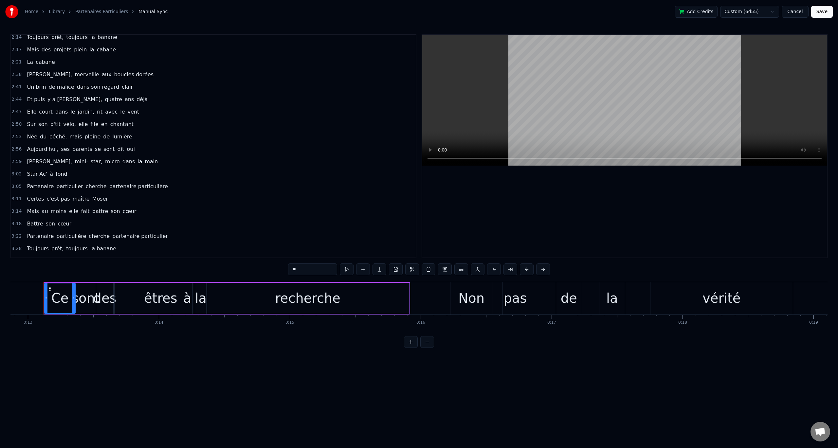
scroll to position [387, 0]
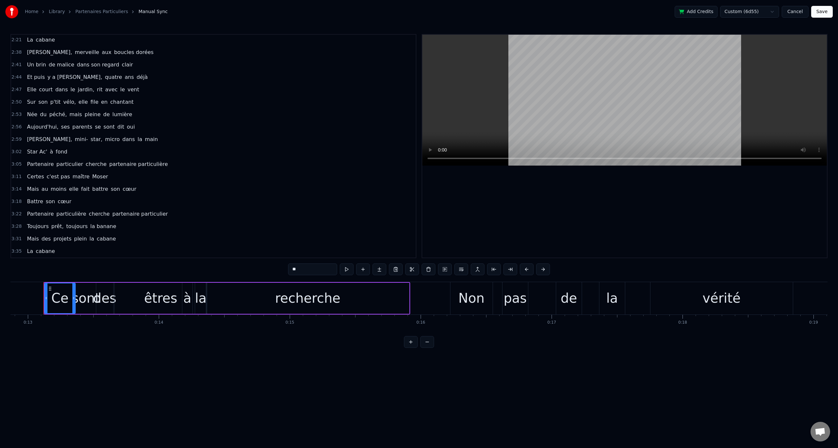
click at [717, 12] on button "Add Credits" at bounding box center [696, 12] width 43 height 12
click at [796, 14] on button "Cancel" at bounding box center [795, 12] width 27 height 12
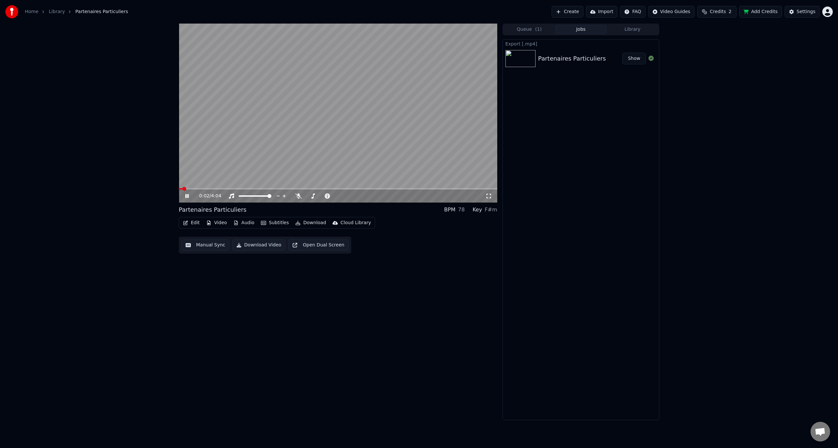
click at [190, 197] on icon at bounding box center [191, 196] width 15 height 5
click at [193, 224] on button "Edit" at bounding box center [191, 222] width 22 height 9
click at [66, 107] on div "0:02 / 4:04 Partenaires Particuliers BPM 78 Key F#m Edit Video Audio Subtitles …" at bounding box center [419, 222] width 838 height 397
click at [198, 224] on button "Edit" at bounding box center [191, 222] width 22 height 9
click at [208, 283] on div "Manual Sync" at bounding box center [208, 282] width 29 height 7
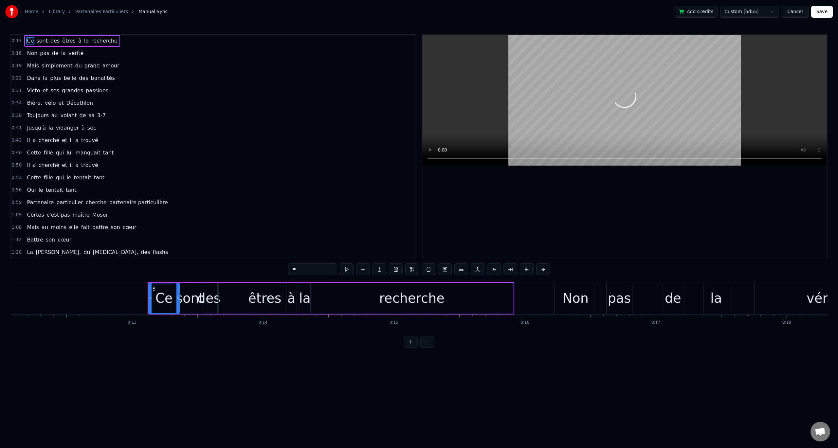
scroll to position [0, 1686]
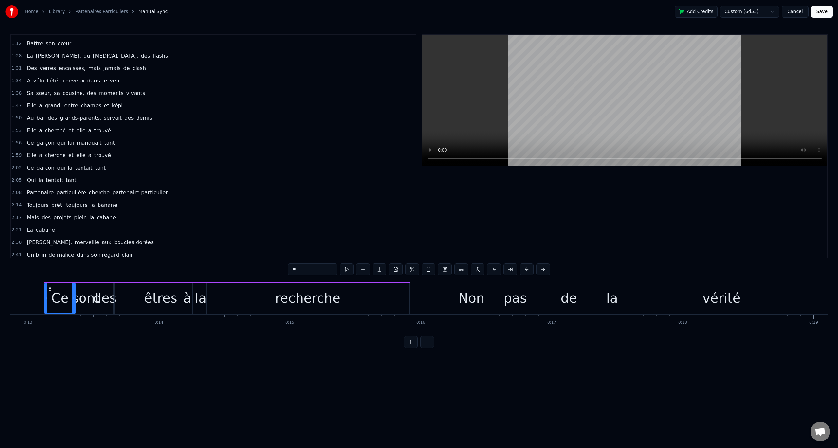
click at [30, 217] on span "Mais" at bounding box center [32, 218] width 13 height 8
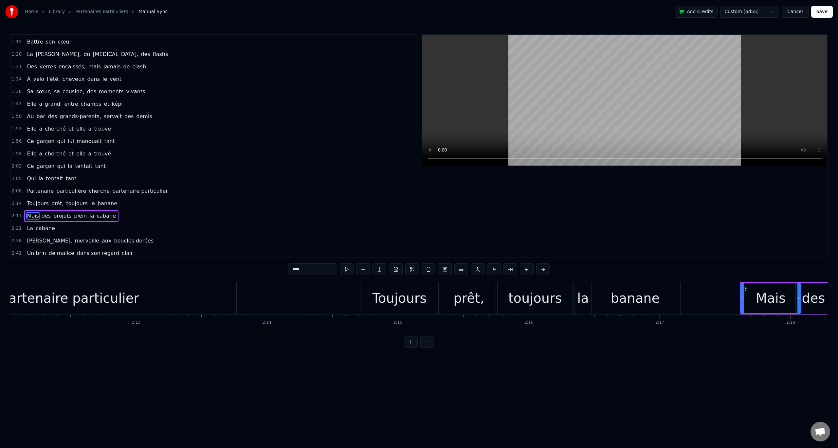
scroll to position [0, 17994]
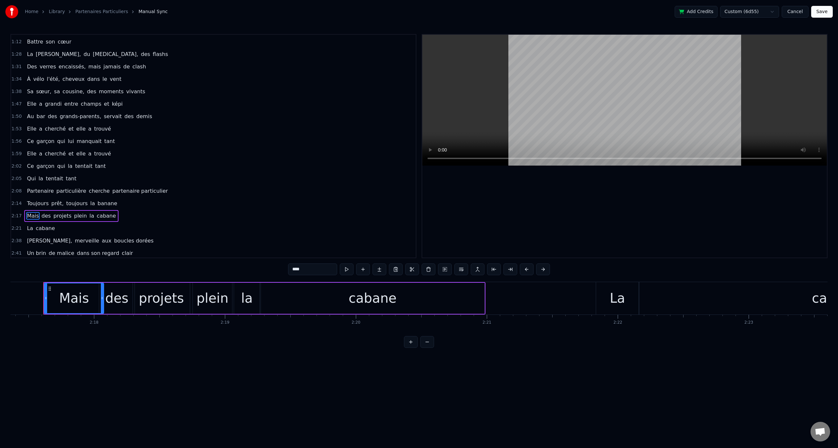
drag, startPoint x: 320, startPoint y: 270, endPoint x: 285, endPoint y: 266, distance: 34.9
click at [285, 266] on div "0:13 Ce sont des êtres à la recherche 0:16 Non pas de la vérité 0:19 Mais simpl…" at bounding box center [418, 191] width 817 height 314
type input "**"
click at [152, 221] on div "2:17 Et des projets plein la cabane" at bounding box center [213, 216] width 405 height 12
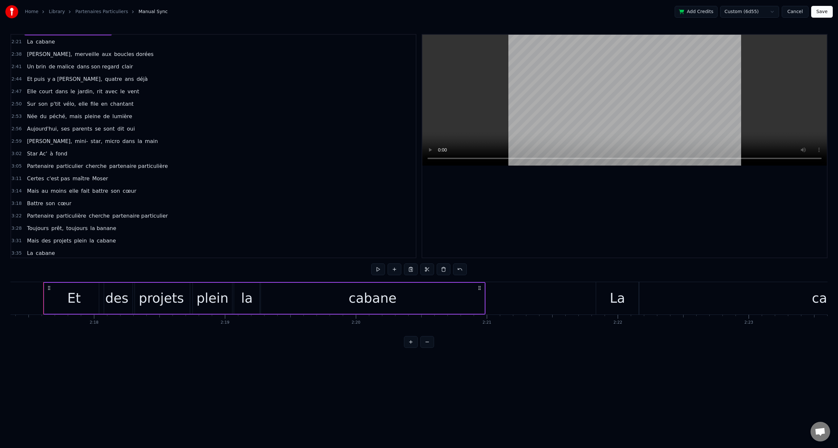
scroll to position [387, 0]
click at [68, 188] on span "elle" at bounding box center [73, 189] width 11 height 8
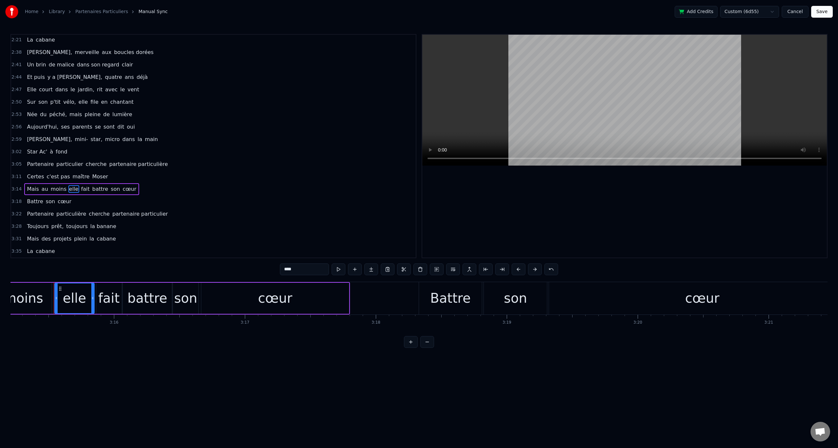
scroll to position [0, 25583]
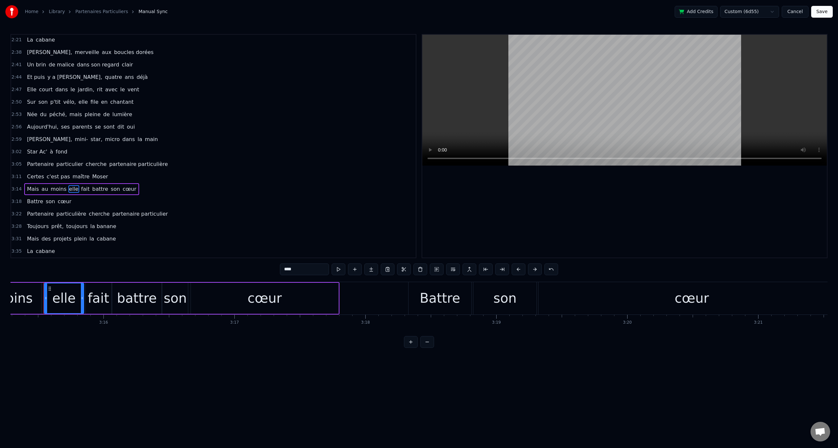
click at [41, 188] on span "au" at bounding box center [45, 189] width 8 height 8
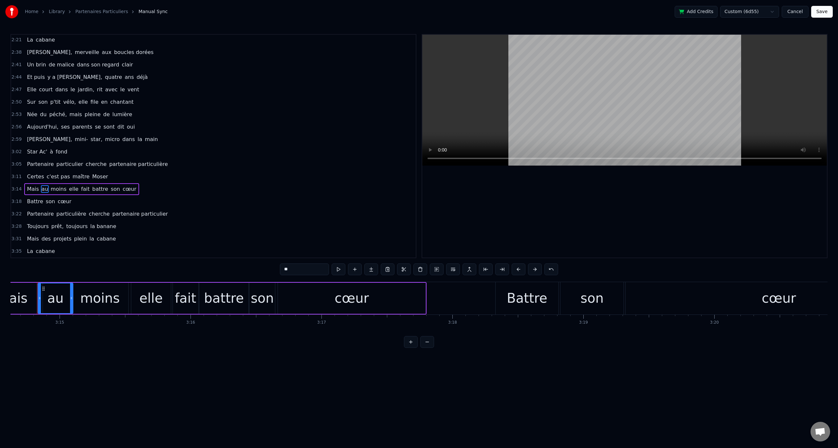
scroll to position [0, 25489]
drag, startPoint x: 305, startPoint y: 271, endPoint x: 272, endPoint y: 273, distance: 32.8
click at [272, 273] on div "0:13 Ce sont des êtres à la recherche 0:16 Non pas de la vérité 0:19 Mais simpl…" at bounding box center [418, 191] width 817 height 314
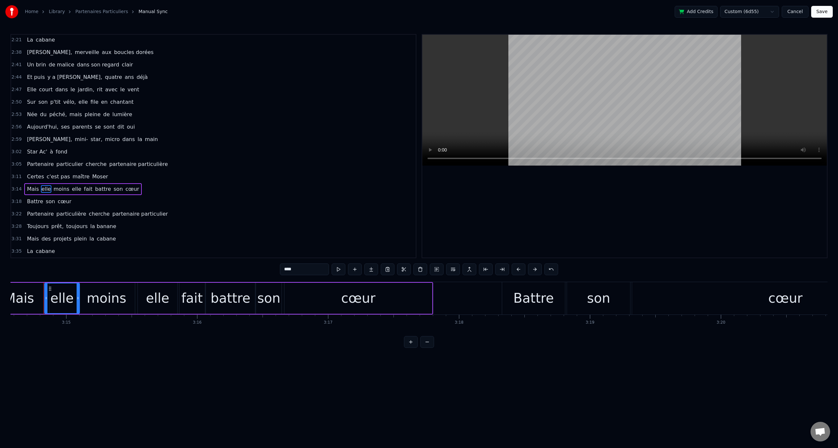
click at [53, 191] on span "moins" at bounding box center [61, 189] width 17 height 8
drag, startPoint x: 308, startPoint y: 269, endPoint x: 270, endPoint y: 268, distance: 38.3
click at [270, 268] on div "0:13 Ce sont des êtres à la recherche 0:16 Non pas de la vérité 0:19 Mais simpl…" at bounding box center [418, 191] width 817 height 314
click at [65, 190] on span "elle" at bounding box center [67, 189] width 11 height 8
drag, startPoint x: 312, startPoint y: 273, endPoint x: 267, endPoint y: 268, distance: 44.9
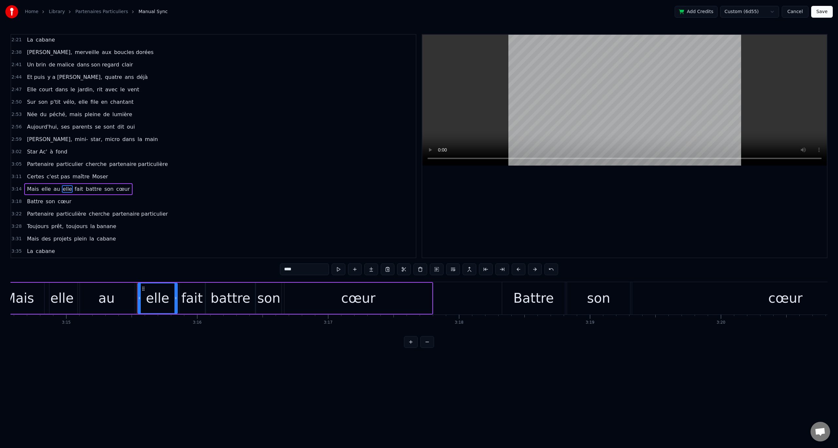
click at [267, 268] on div "0:13 Ce sont des êtres à la recherche 0:16 Non pas de la vérité 0:19 Mais simpl…" at bounding box center [418, 191] width 817 height 314
click at [173, 359] on html "Home Library Partenaires Particuliers Manual Sync Add Credits Custom (6d55) Can…" at bounding box center [419, 179] width 838 height 359
click at [53, 301] on div "elle" at bounding box center [61, 299] width 23 height 20
type input "****"
click at [110, 177] on div "3:11 Certes c'est pas maître Moser" at bounding box center [213, 177] width 405 height 12
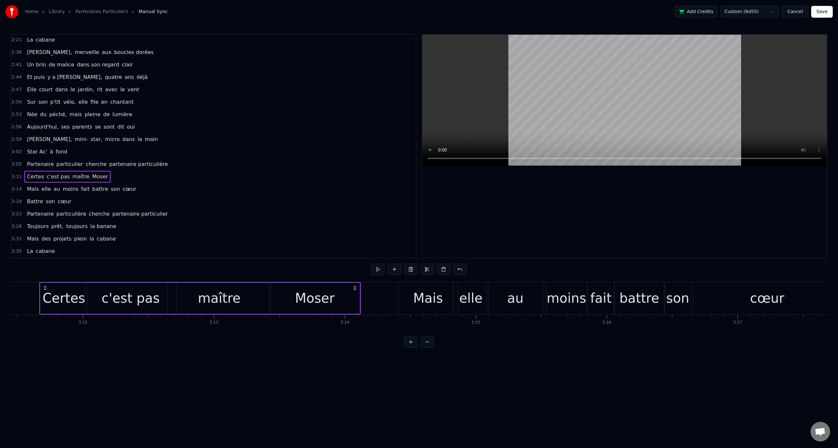
scroll to position [0, 25075]
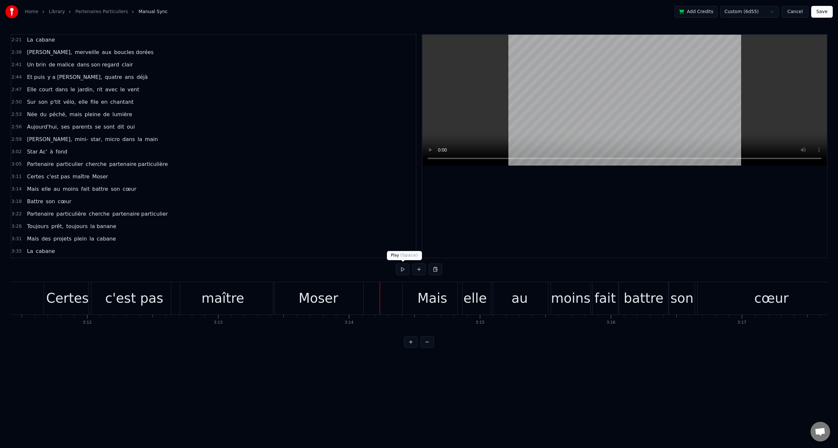
click at [400, 267] on button at bounding box center [403, 270] width 14 height 12
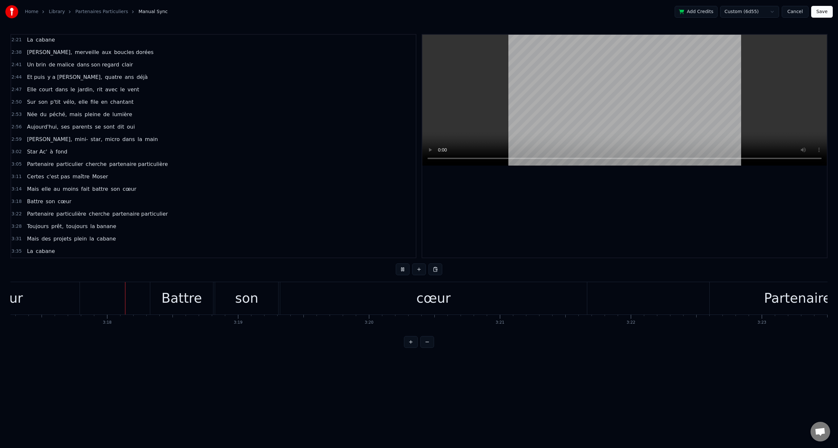
scroll to position [0, 25859]
click at [408, 270] on button at bounding box center [403, 270] width 14 height 12
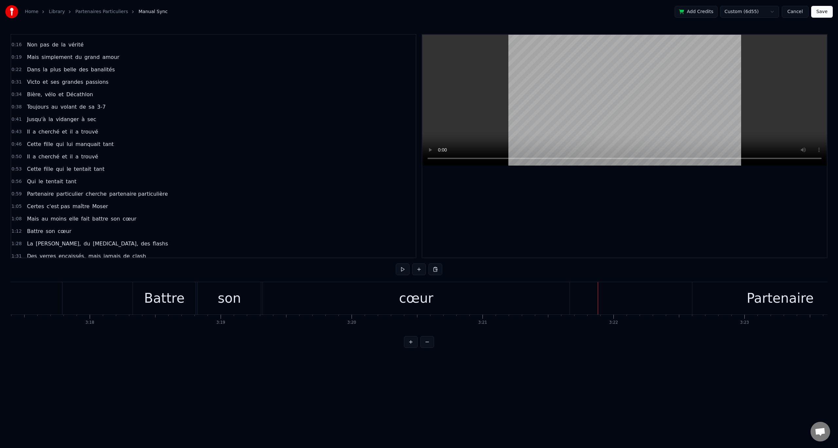
scroll to position [0, 0]
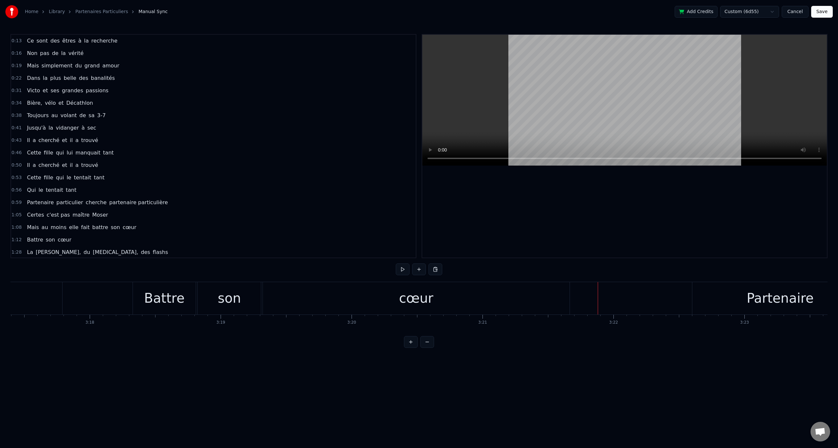
click at [41, 227] on span "au" at bounding box center [45, 228] width 8 height 8
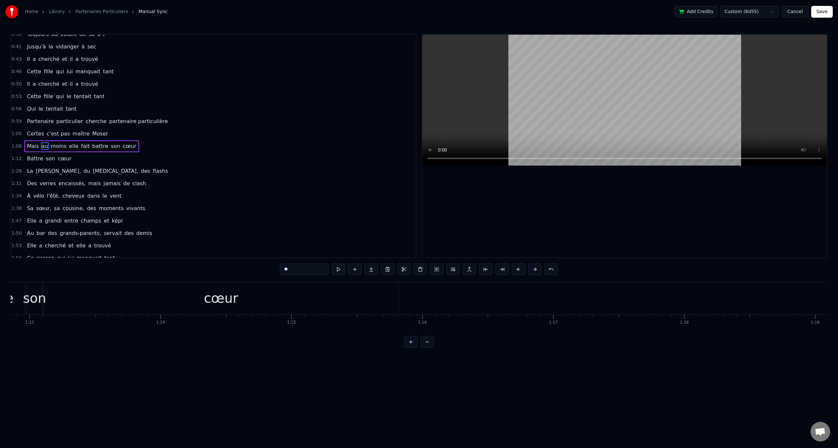
scroll to position [0, 9010]
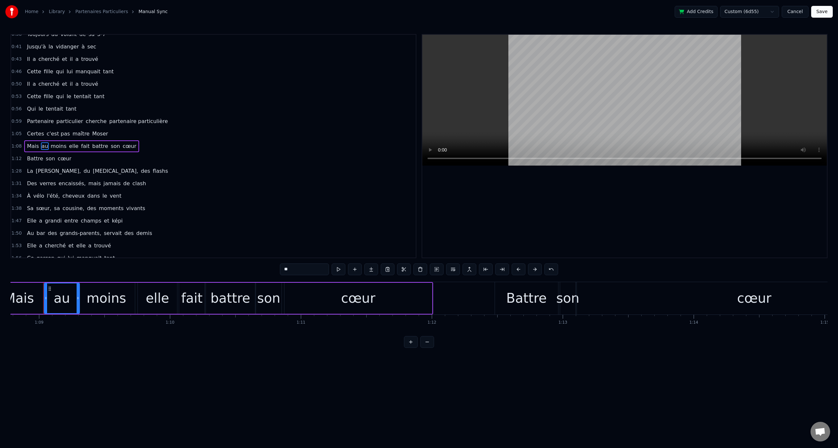
drag, startPoint x: 313, startPoint y: 273, endPoint x: 285, endPoint y: 273, distance: 28.2
click at [285, 273] on input "**" at bounding box center [304, 270] width 49 height 12
click at [55, 143] on span "moins" at bounding box center [61, 146] width 17 height 8
click at [268, 265] on div "0:13 Ce sont des êtres à la recherche 0:16 Non pas de la vérité 0:19 Mais simpl…" at bounding box center [418, 191] width 817 height 314
click at [63, 147] on span "elle" at bounding box center [67, 146] width 11 height 8
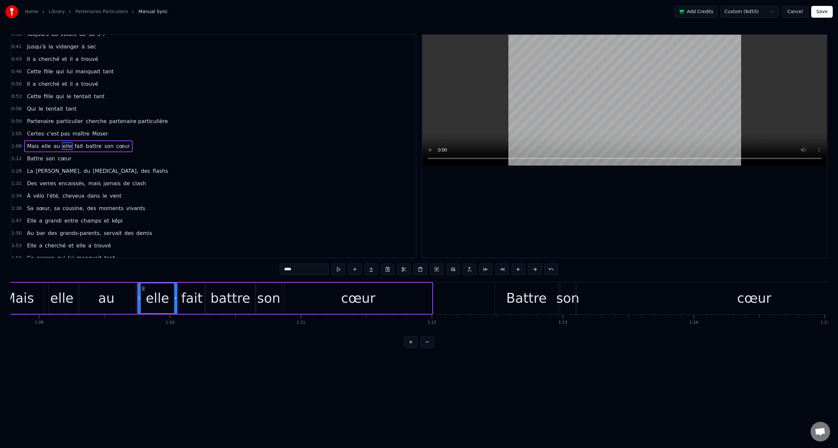
drag, startPoint x: 306, startPoint y: 269, endPoint x: 236, endPoint y: 260, distance: 69.9
click at [236, 260] on div "0:13 Ce sont des êtres à la recherche 0:16 Non pas de la vérité 0:19 Mais simpl…" at bounding box center [418, 191] width 817 height 314
type input "*****"
click at [190, 151] on div "1:08 Mais elle au moins fait battre son cœur" at bounding box center [213, 146] width 405 height 12
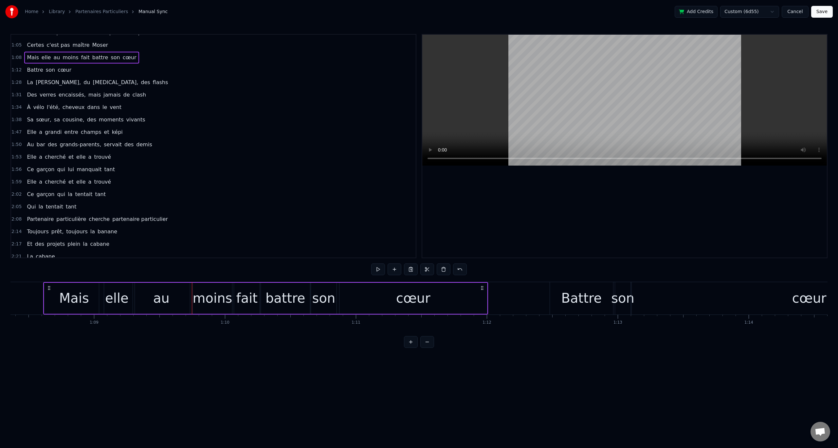
scroll to position [212, 0]
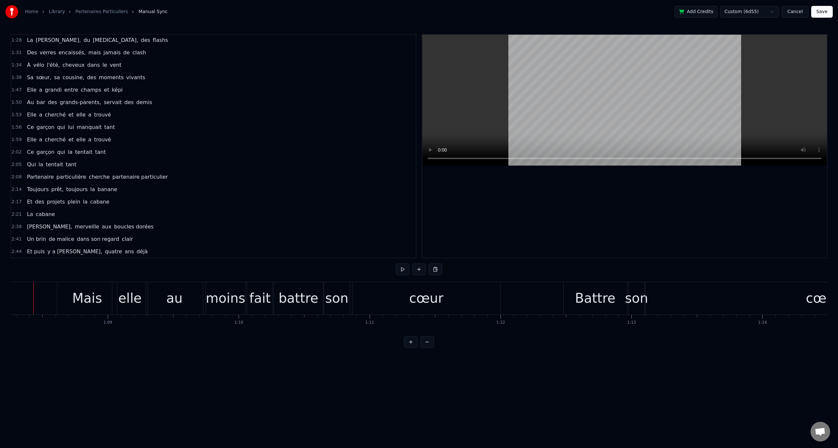
scroll to position [0, 8932]
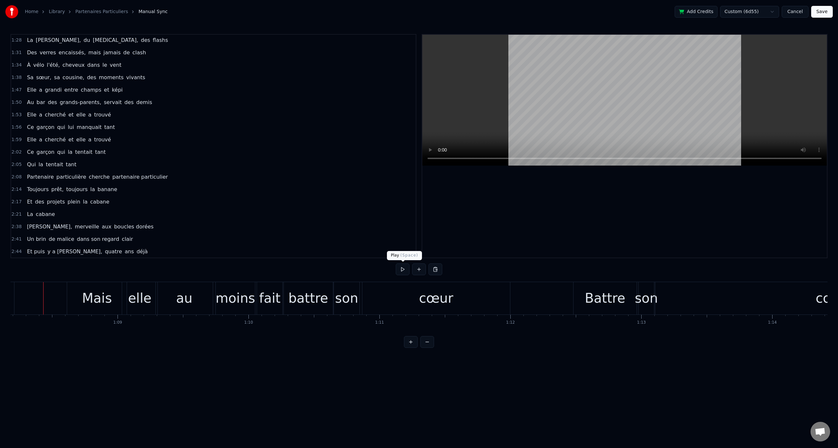
click at [404, 269] on button at bounding box center [403, 270] width 14 height 12
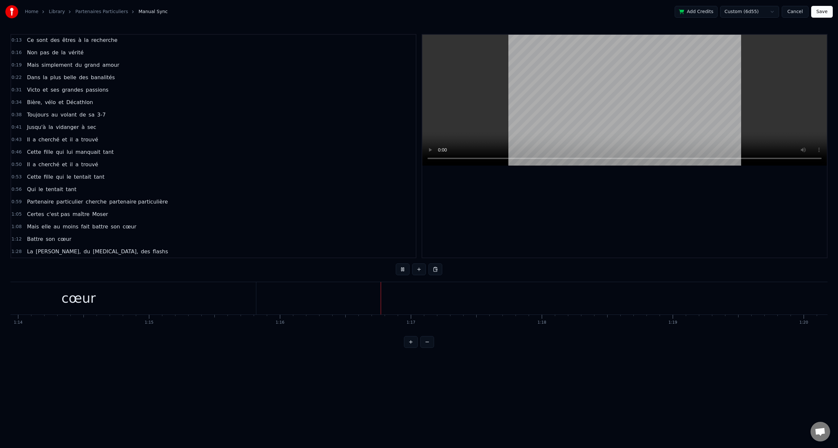
scroll to position [0, 0]
click at [125, 44] on div "0:13 Ce sont des êtres à la recherche" at bounding box center [213, 41] width 405 height 12
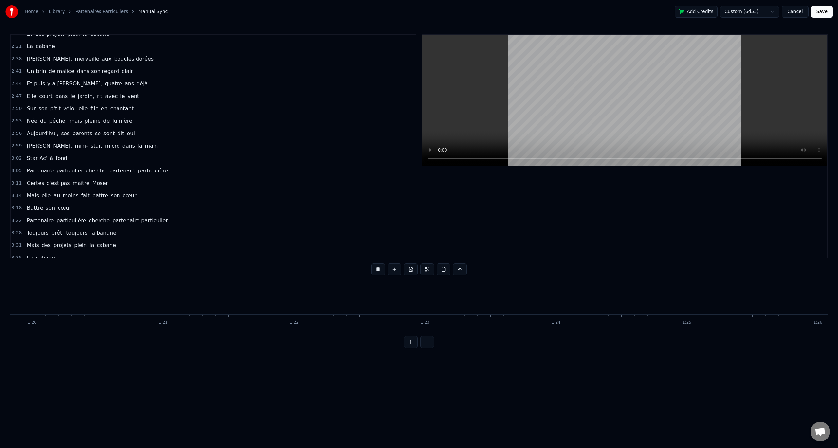
scroll to position [387, 0]
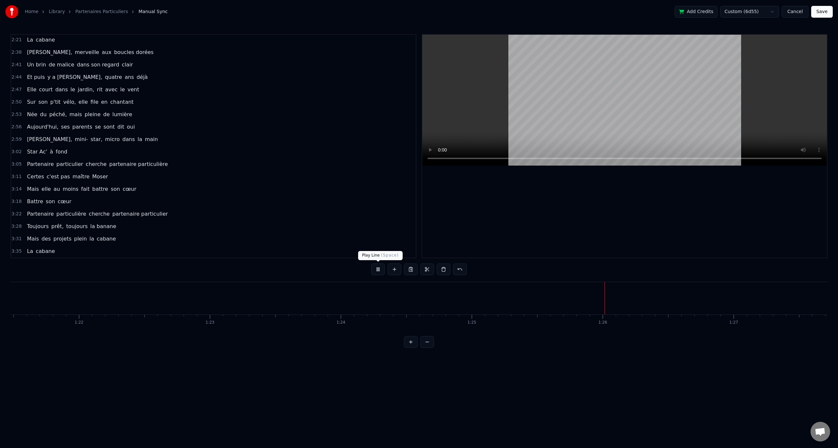
click at [372, 265] on button at bounding box center [378, 270] width 14 height 12
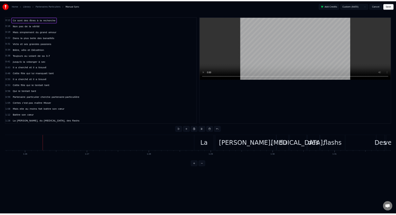
scroll to position [0, 0]
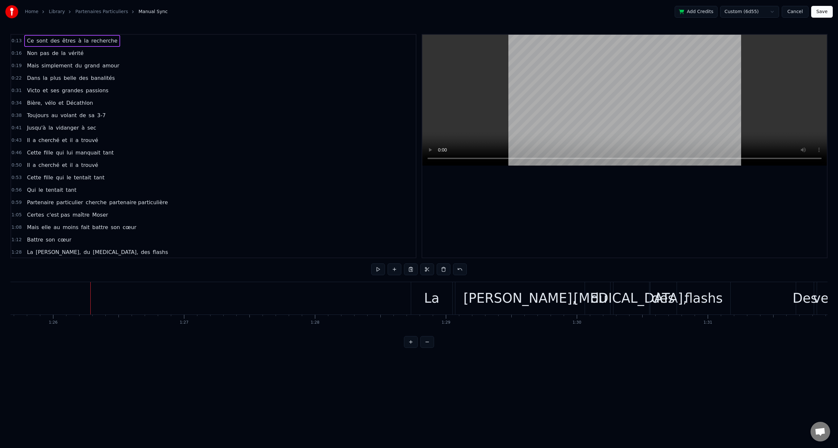
click at [260, 359] on html "Home Library Partenaires Particuliers Manual Sync Add Credits Custom (6d55) Can…" at bounding box center [419, 179] width 838 height 359
click at [819, 10] on button "Save" at bounding box center [823, 12] width 22 height 12
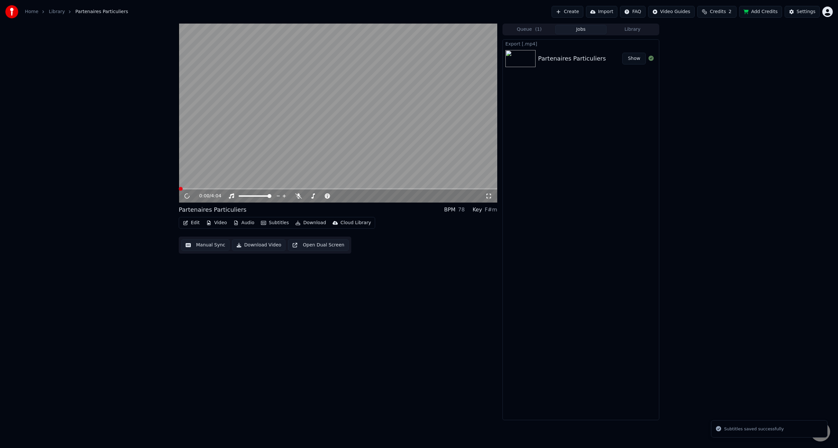
click at [194, 224] on button "Edit" at bounding box center [191, 222] width 22 height 9
click at [214, 248] on div "Edit Metadata" at bounding box center [210, 247] width 32 height 7
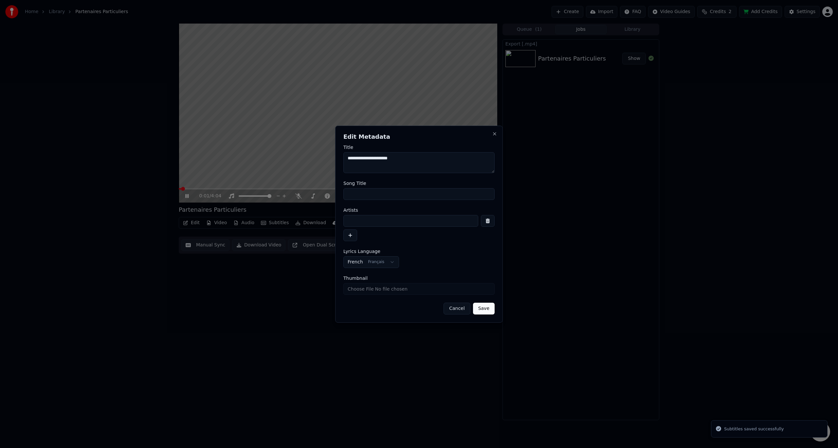
click at [412, 156] on textarea "**********" at bounding box center [419, 162] width 151 height 21
type textarea "**********"
click at [478, 311] on button "Save" at bounding box center [484, 309] width 22 height 12
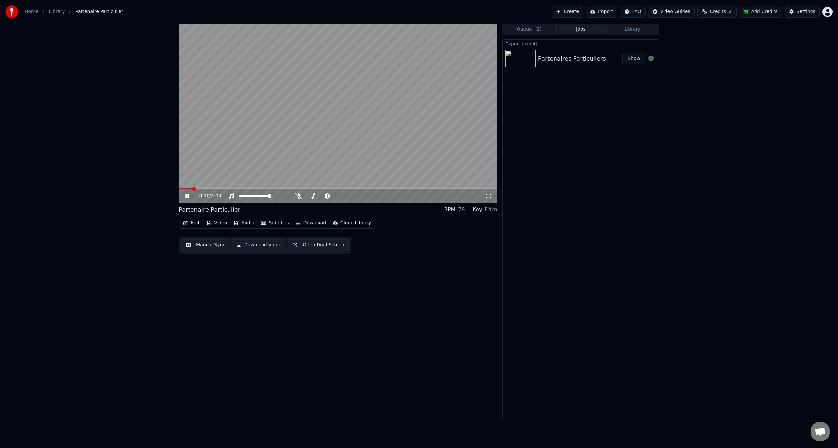
click at [185, 196] on icon at bounding box center [191, 196] width 15 height 5
click at [121, 115] on div "0:10 / 4:04 Partenaire Particulier BPM 78 Key F#m Edit Video Audio Subtitles Do…" at bounding box center [419, 222] width 838 height 397
click at [114, 313] on div "0:10 / 4:04 Partenaire Particulier BPM 78 Key F#m Edit Video Audio Subtitles Do…" at bounding box center [419, 222] width 838 height 397
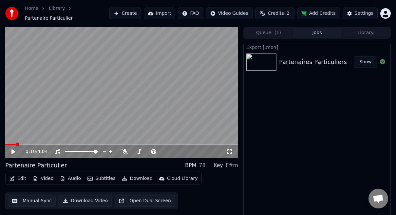
click at [17, 174] on button "Edit" at bounding box center [18, 178] width 22 height 9
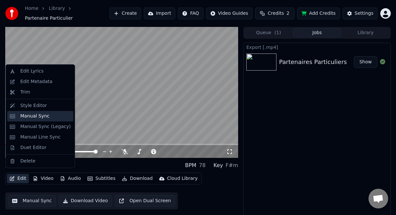
click at [42, 118] on div "Manual Sync" at bounding box center [34, 116] width 29 height 7
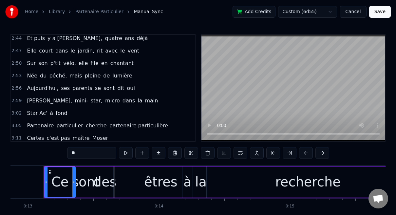
scroll to position [504, 0]
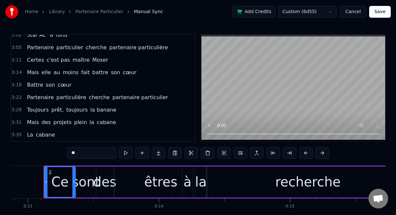
click at [101, 135] on div "3:35 La cabane" at bounding box center [103, 134] width 184 height 12
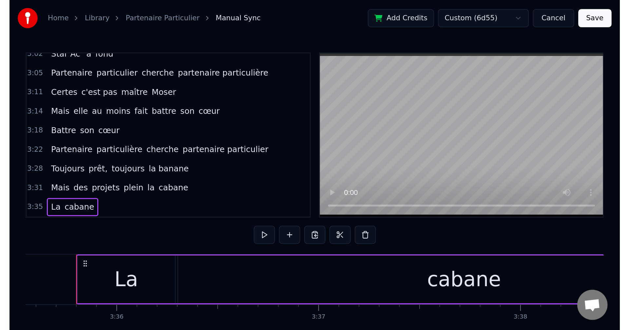
scroll to position [446, 0]
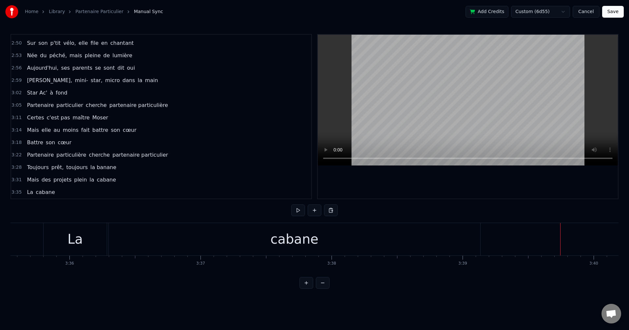
click at [316, 211] on button at bounding box center [315, 211] width 14 height 12
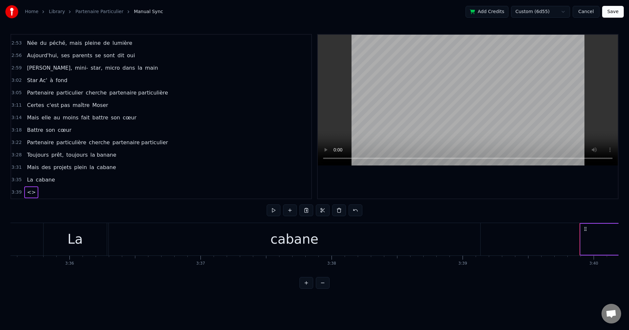
click at [26, 193] on span "<>" at bounding box center [31, 193] width 10 height 8
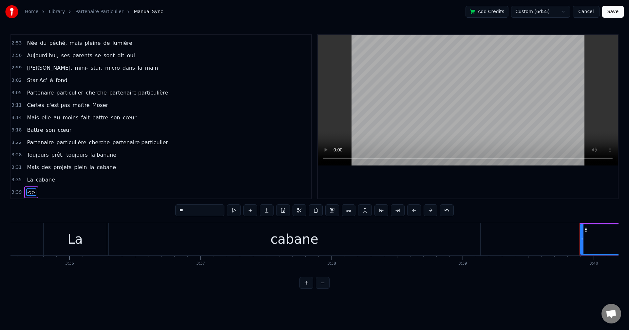
drag, startPoint x: 199, startPoint y: 210, endPoint x: 151, endPoint y: 208, distance: 47.5
click at [151, 209] on div "0:13 Ce sont des êtres à la recherche 0:16 Non pas de la vérité 0:19 Mais simpl…" at bounding box center [314, 161] width 608 height 255
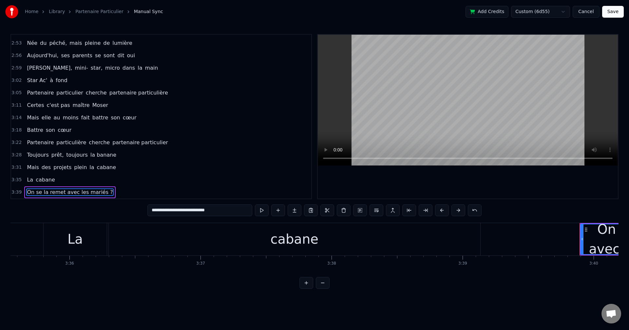
type input "**********"
click at [295, 212] on button at bounding box center [295, 211] width 14 height 12
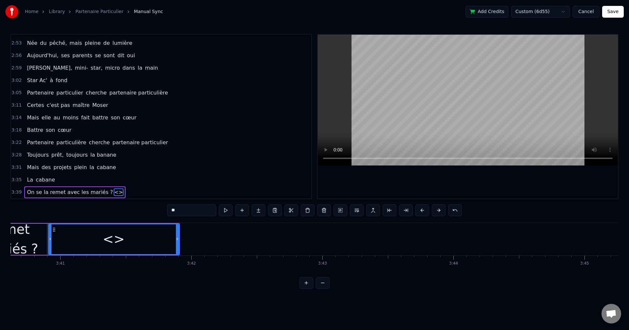
scroll to position [0, 28905]
click at [139, 234] on div "<>" at bounding box center [110, 240] width 130 height 30
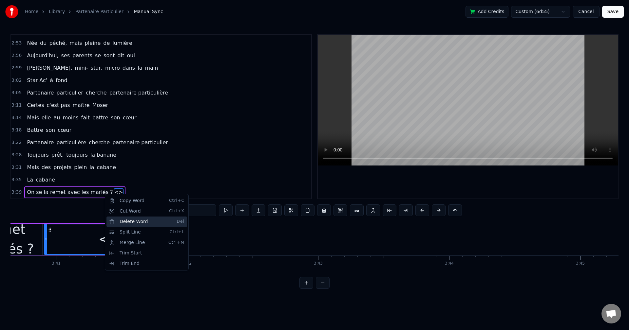
click at [147, 222] on div "Delete Word Del" at bounding box center [146, 222] width 81 height 10
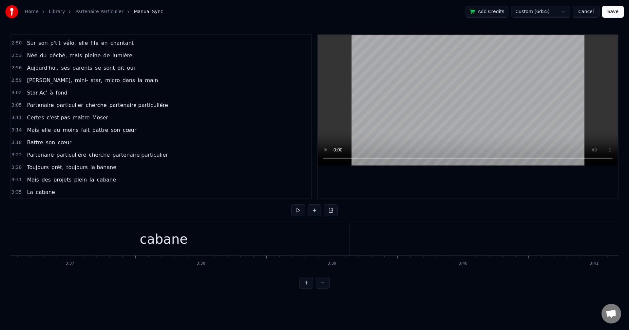
scroll to position [0, 28491]
click at [591, 15] on button "Cancel" at bounding box center [585, 12] width 27 height 12
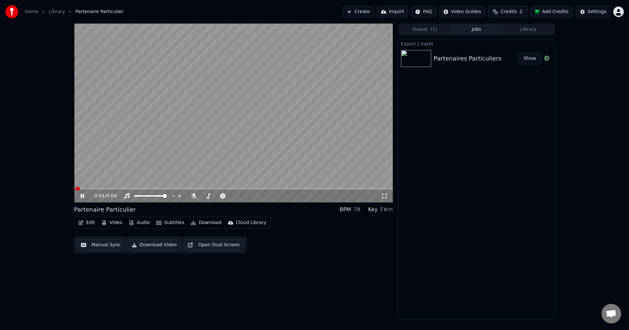
click at [82, 195] on icon at bounding box center [82, 196] width 3 height 4
click at [79, 224] on icon "button" at bounding box center [81, 223] width 5 height 5
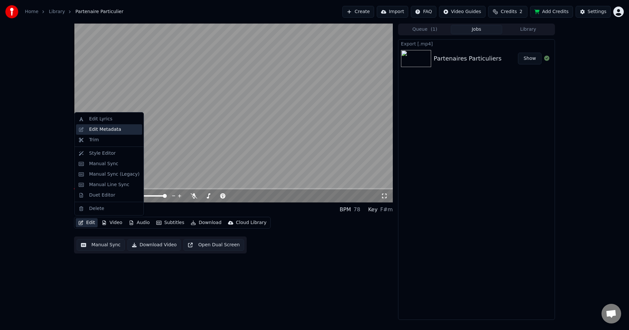
click at [105, 130] on div "Edit Metadata" at bounding box center [105, 129] width 32 height 7
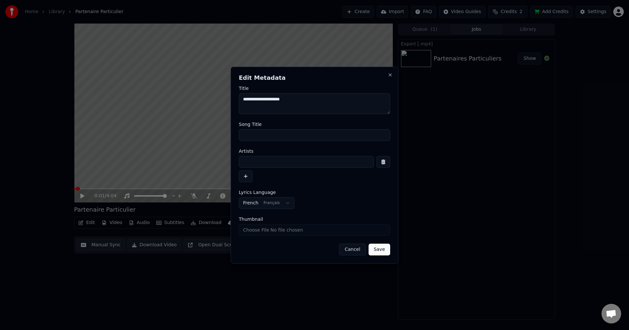
click at [350, 250] on button "Cancel" at bounding box center [352, 250] width 27 height 12
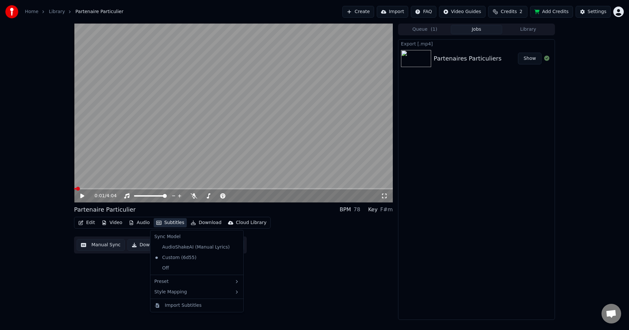
click at [162, 222] on button "Subtitles" at bounding box center [170, 222] width 33 height 9
click at [129, 281] on div "0:01 / 4:04 Partenaire Particulier BPM 78 Key F#m Edit Video Audio Subtitles Do…" at bounding box center [233, 172] width 319 height 297
click at [311, 233] on div "Edit Video Audio Subtitles Download Cloud Library Manual Sync Download Video Op…" at bounding box center [233, 235] width 319 height 37
click at [218, 116] on video at bounding box center [233, 113] width 319 height 179
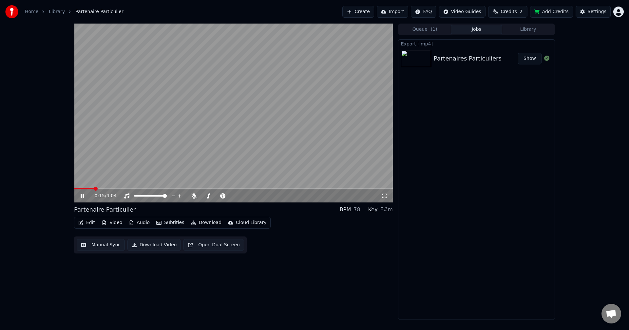
click at [82, 194] on icon at bounding box center [86, 196] width 15 height 5
